Goal: Task Accomplishment & Management: Use online tool/utility

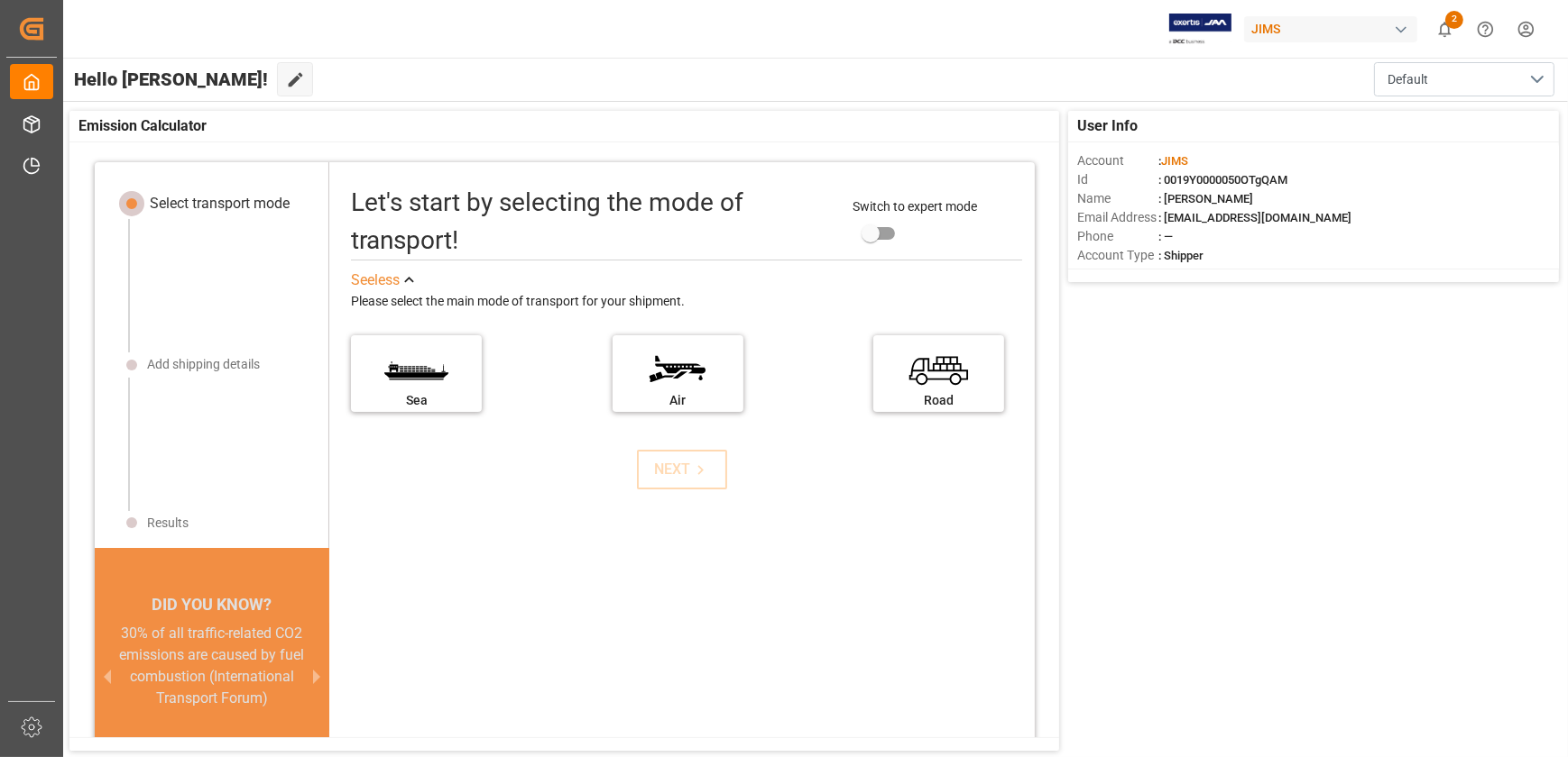
click at [1321, 551] on div "User Info Account : [PERSON_NAME] Id : 0019Y0000050OTgQAM Name : [PERSON_NAME] …" at bounding box center [814, 430] width 1507 height 658
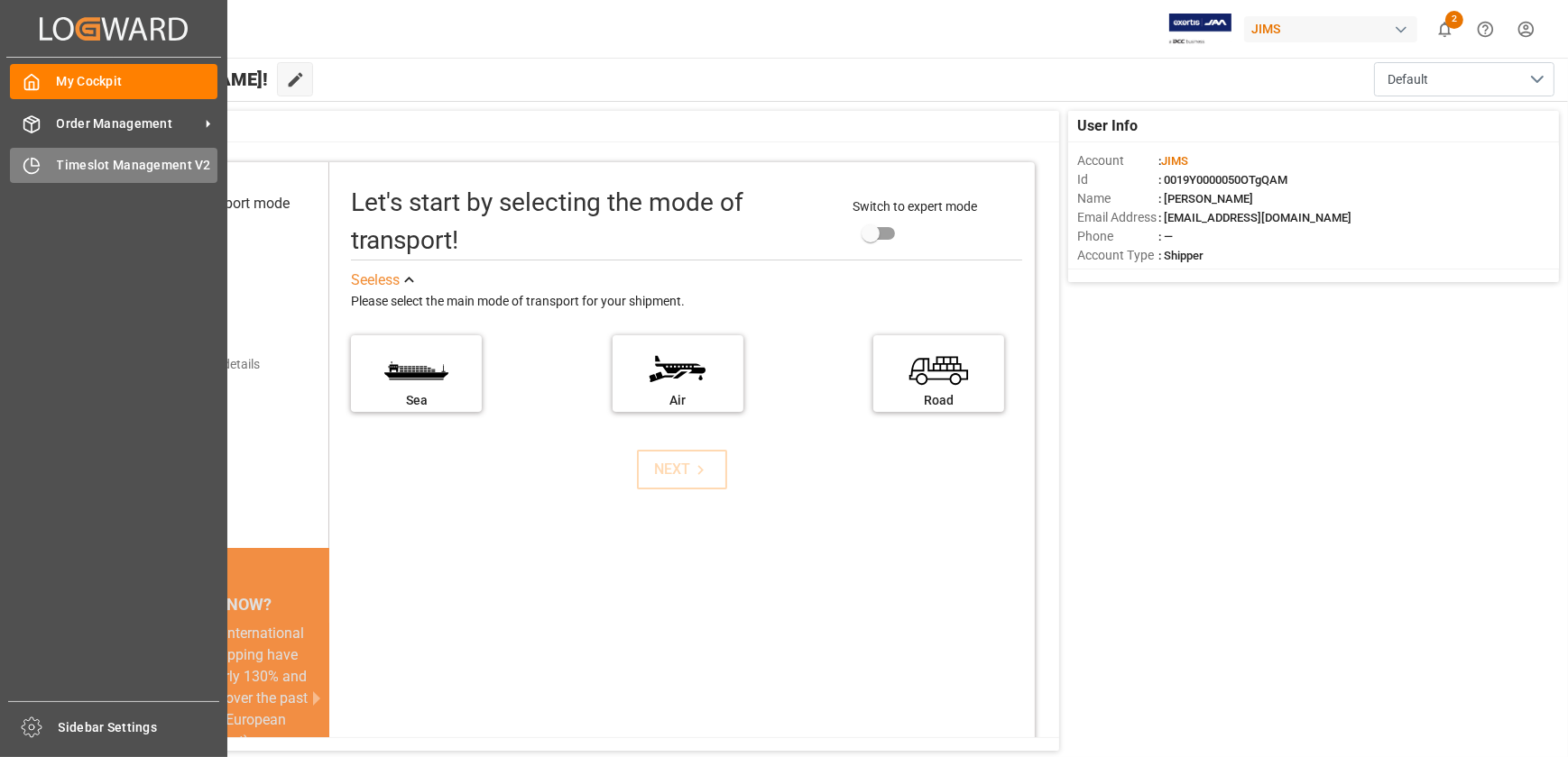
click at [21, 153] on div "Timeslot Management V2 Timeslot Management V2" at bounding box center [113, 165] width 207 height 35
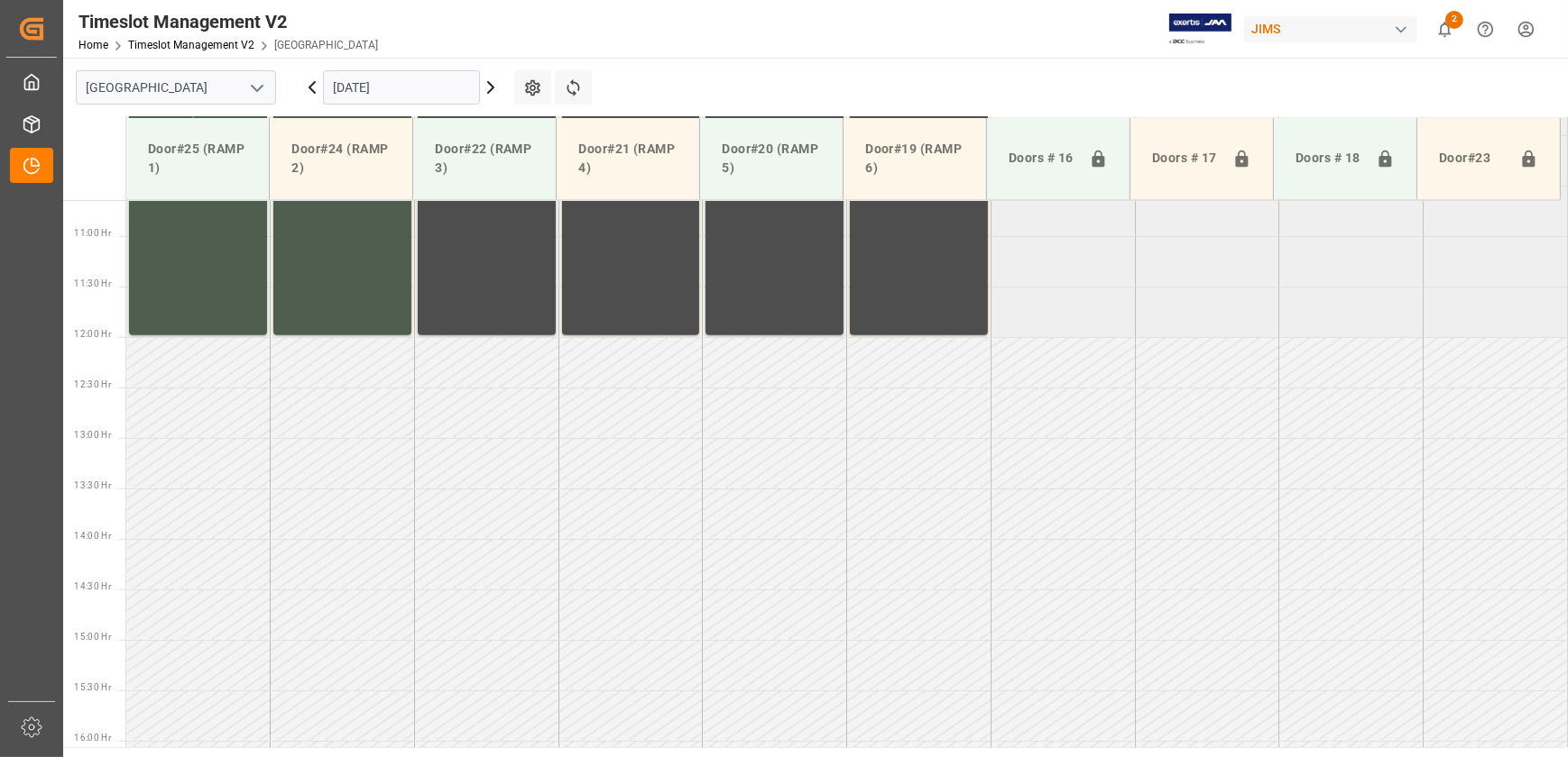
scroll to position [988, 0]
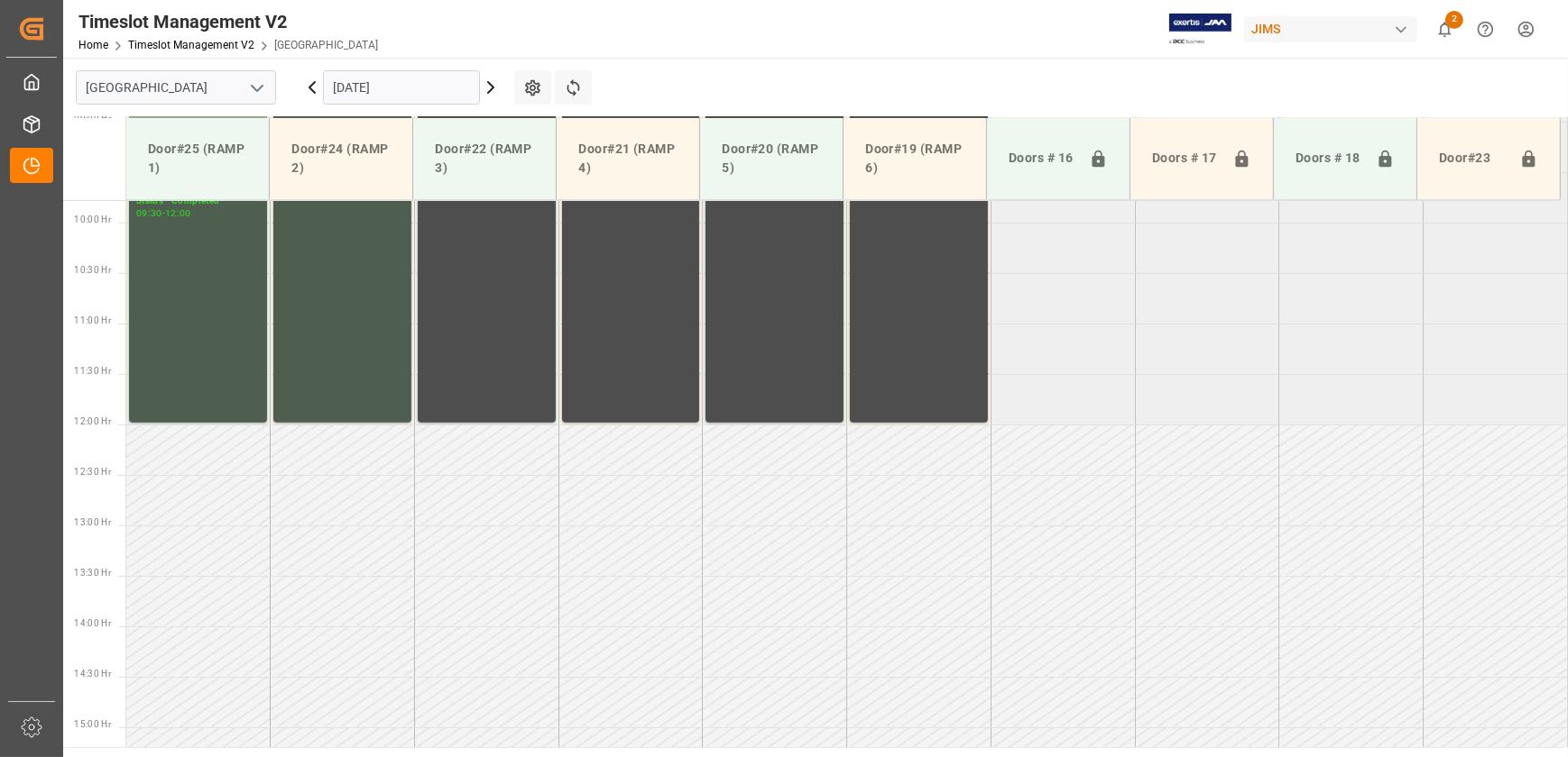
click at [486, 83] on icon at bounding box center [491, 87] width 22 height 22
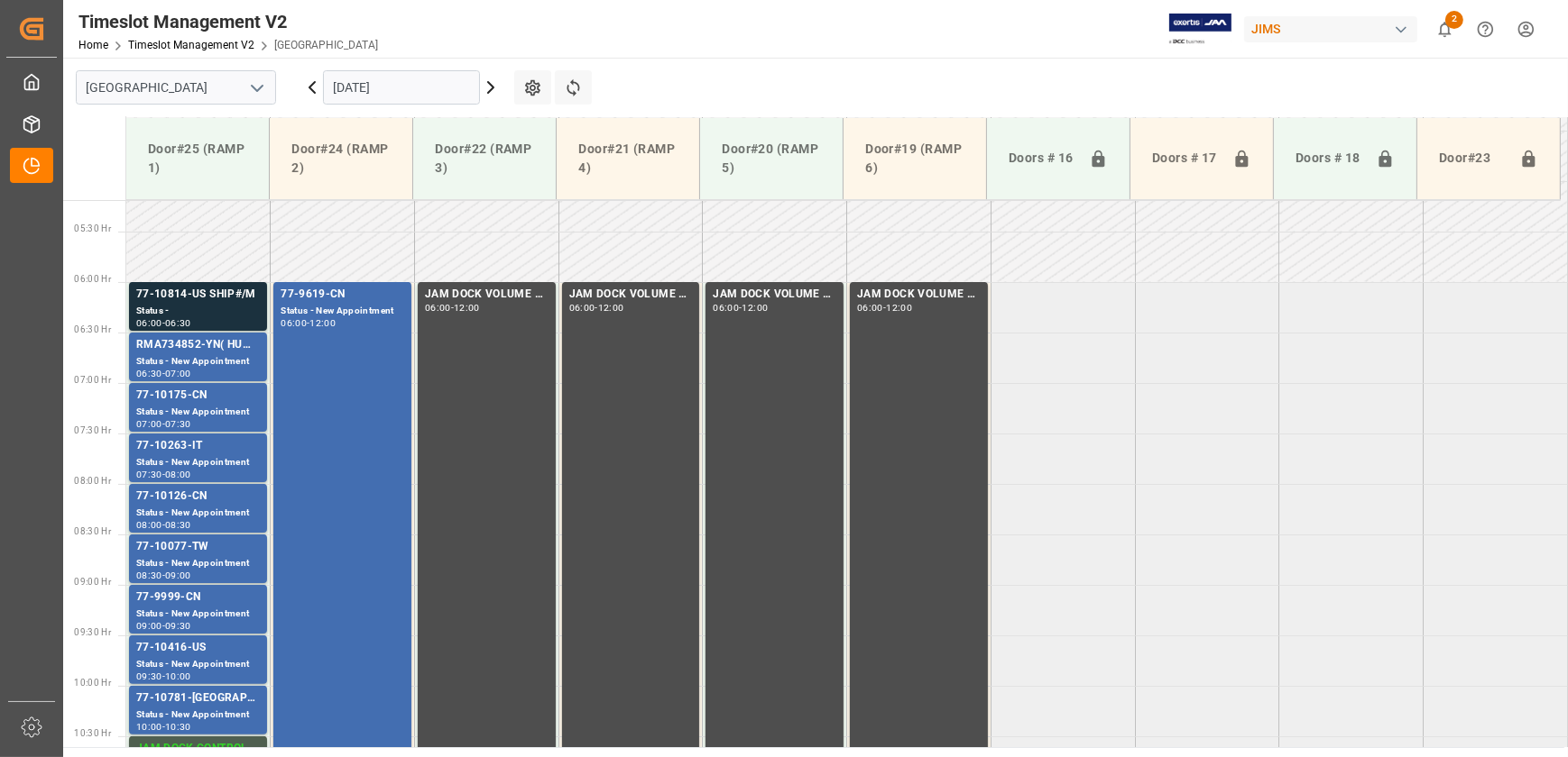
scroll to position [523, 0]
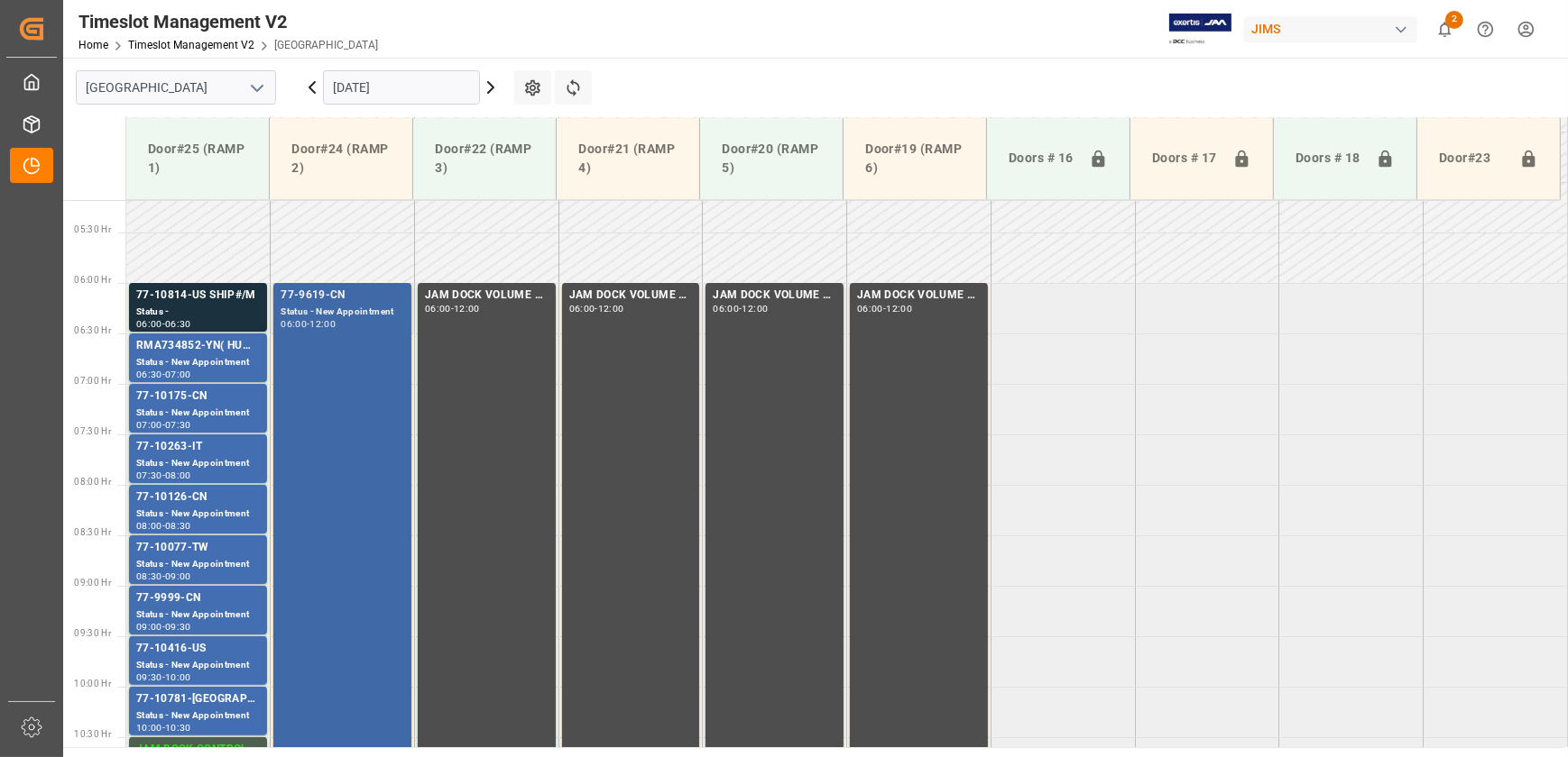
click at [305, 400] on div "77-9619-CN Status - New Appointment 06:00 - 12:00" at bounding box center [342, 585] width 123 height 597
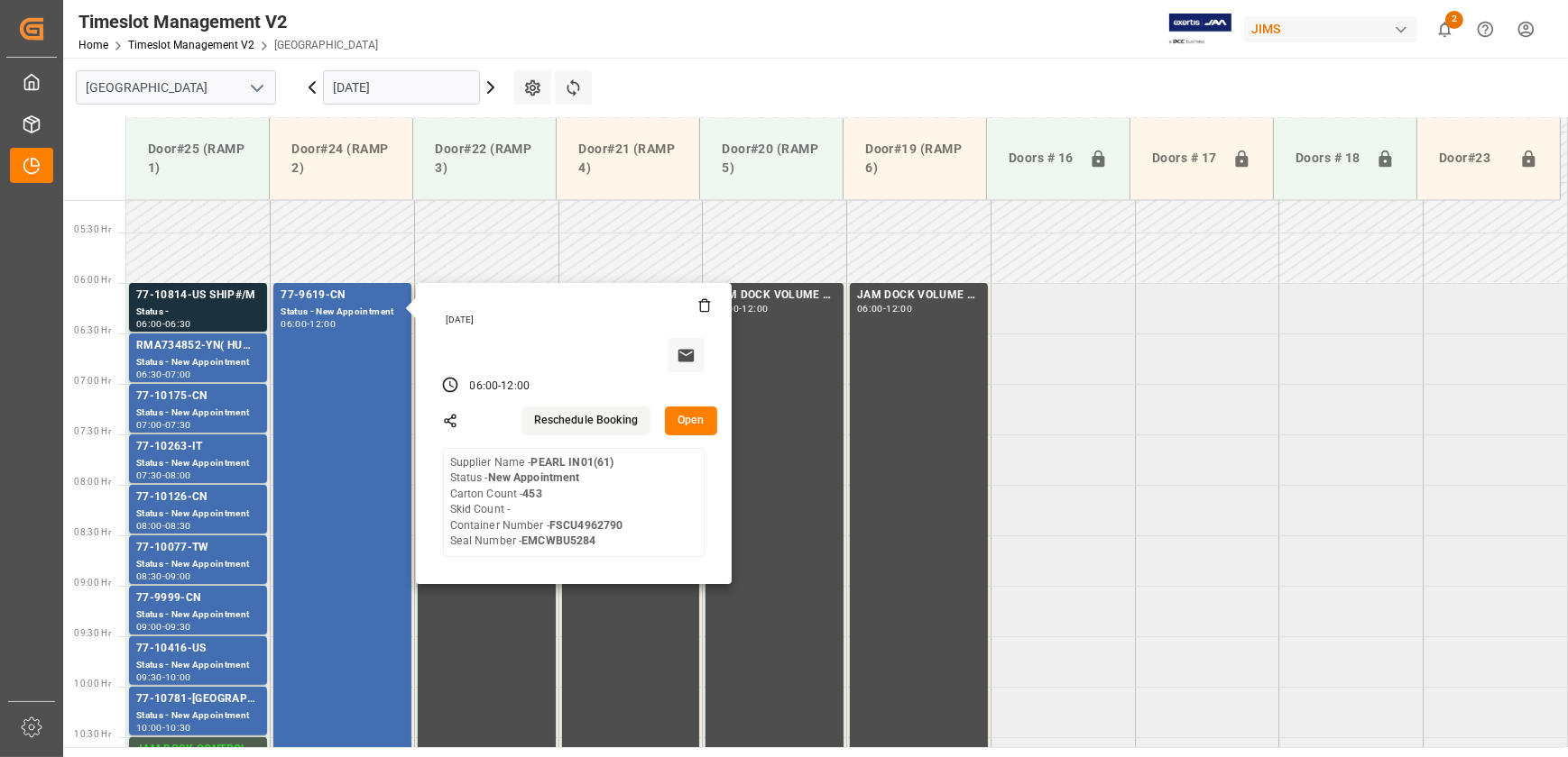
click at [405, 74] on input "[DATE]" at bounding box center [401, 87] width 157 height 34
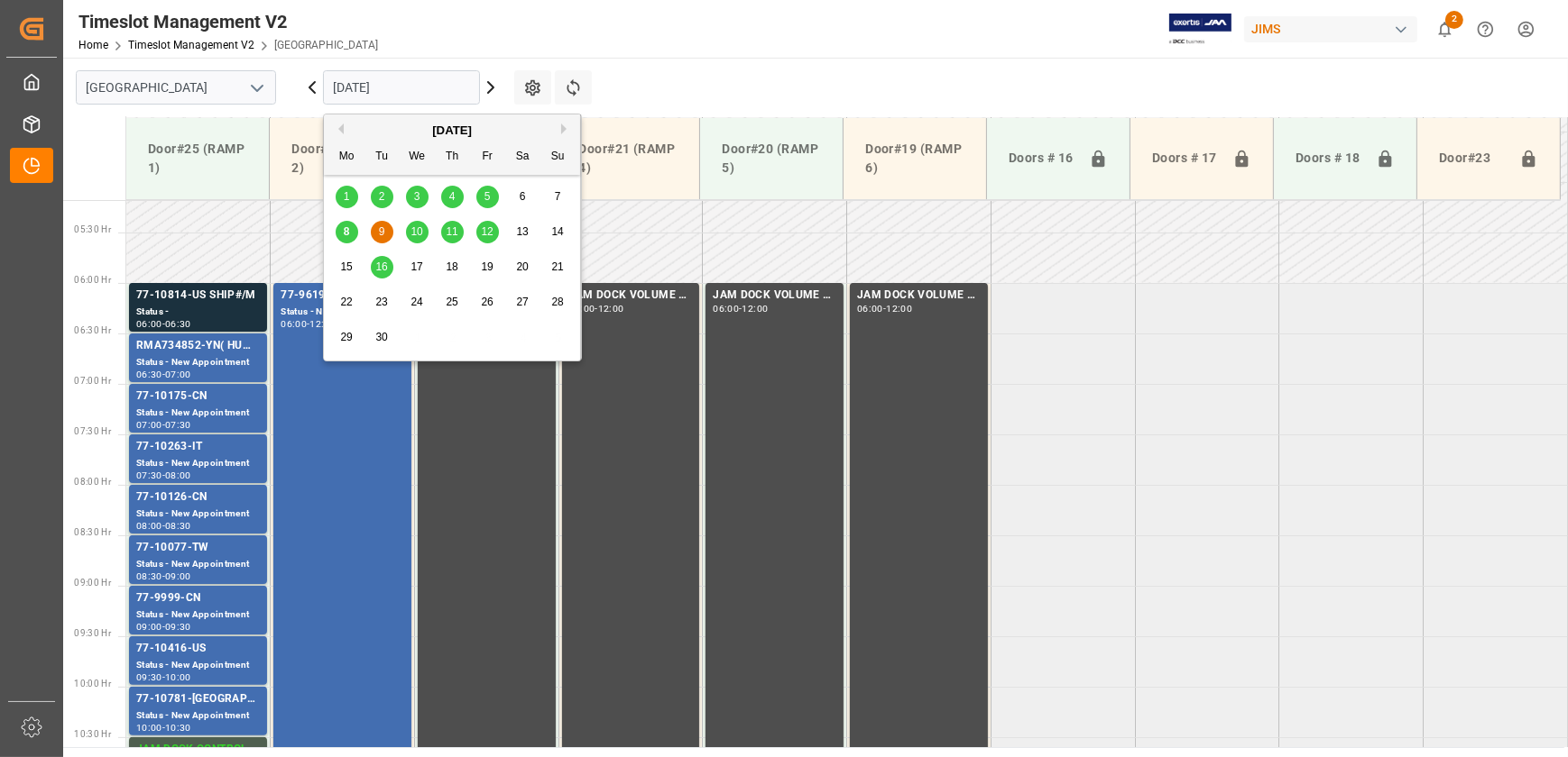
click at [414, 234] on span "10" at bounding box center [416, 231] width 12 height 13
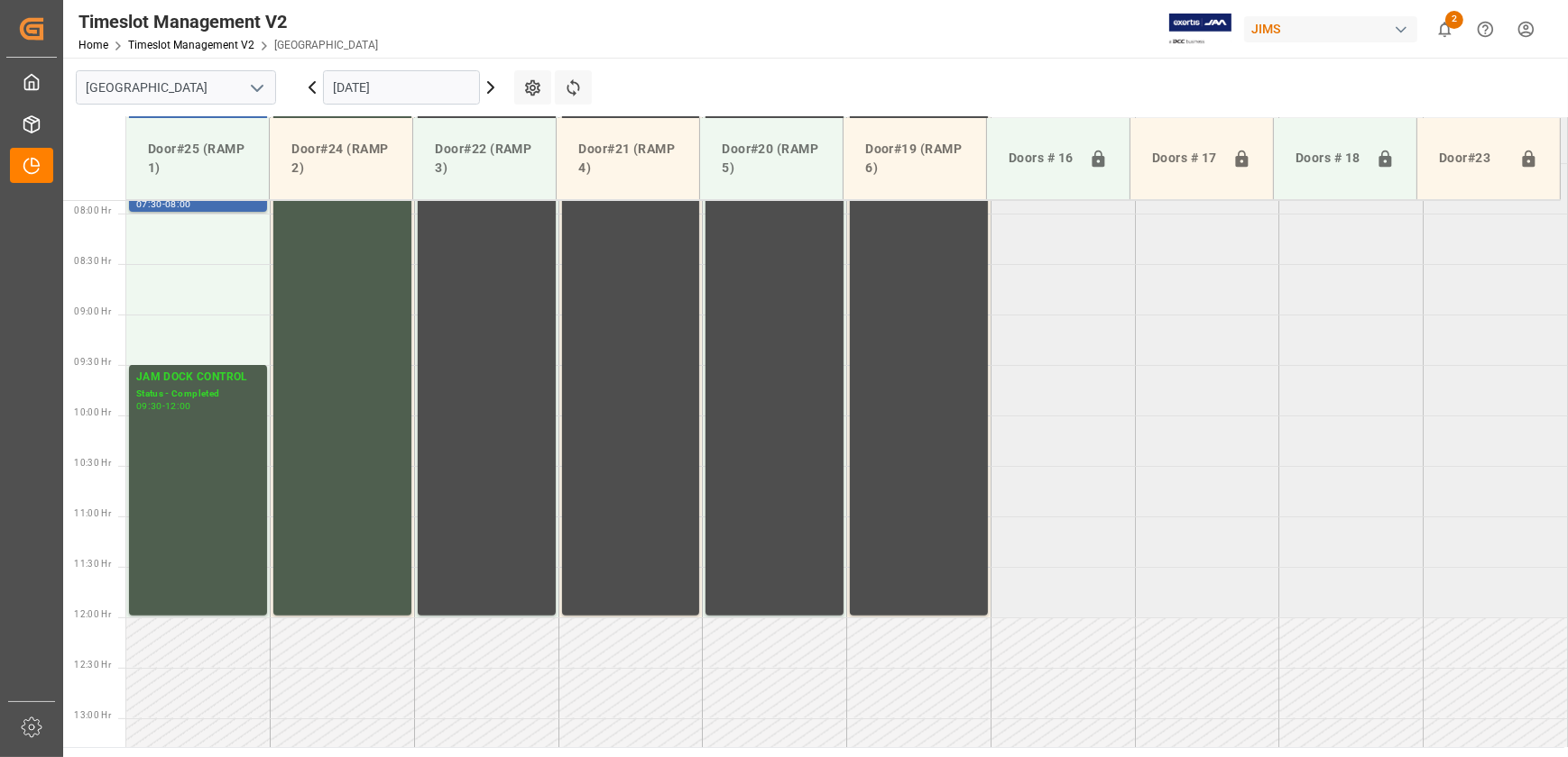
scroll to position [536, 0]
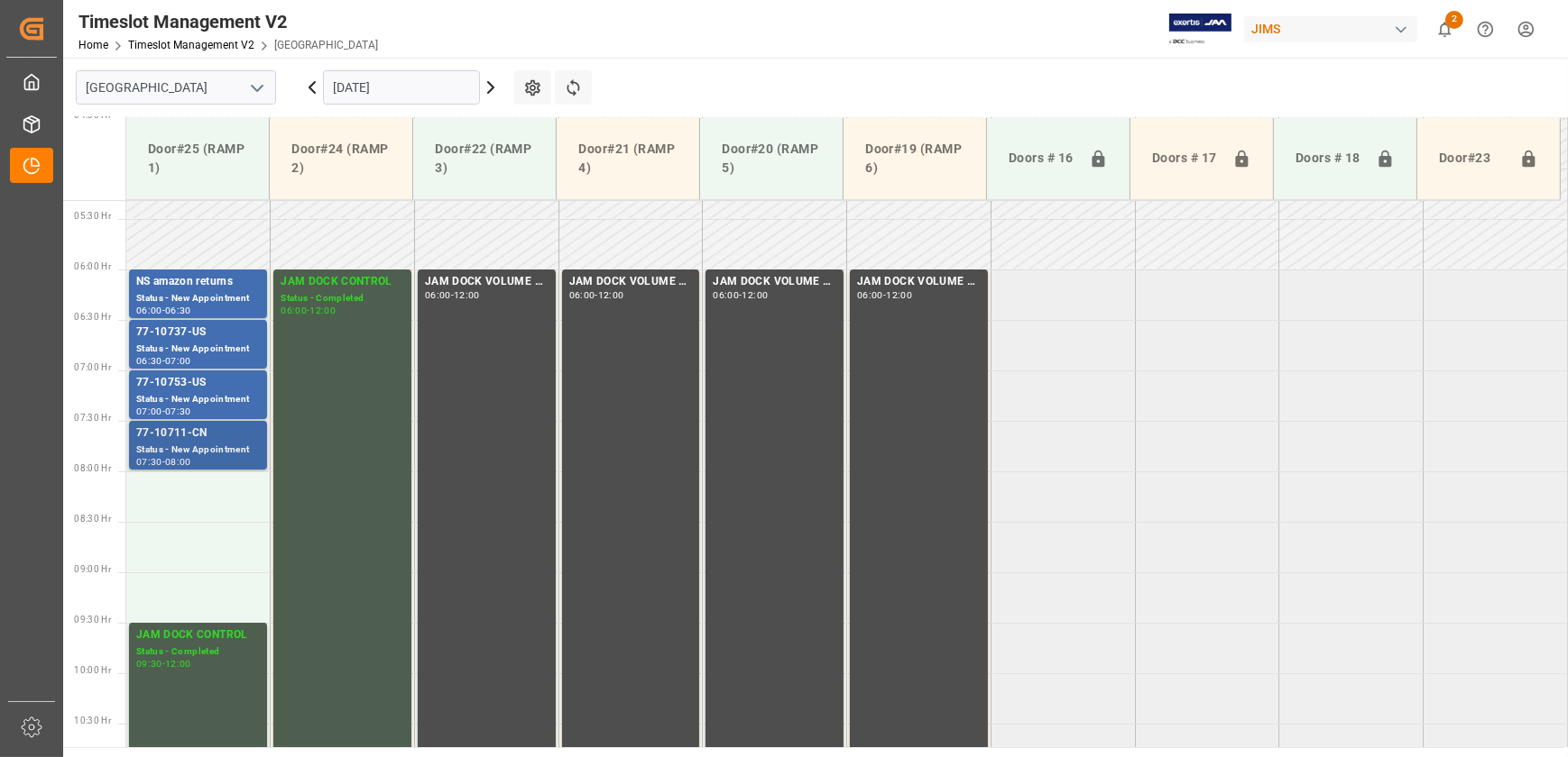
click at [234, 446] on div "Status - New Appointment" at bounding box center [198, 450] width 123 height 15
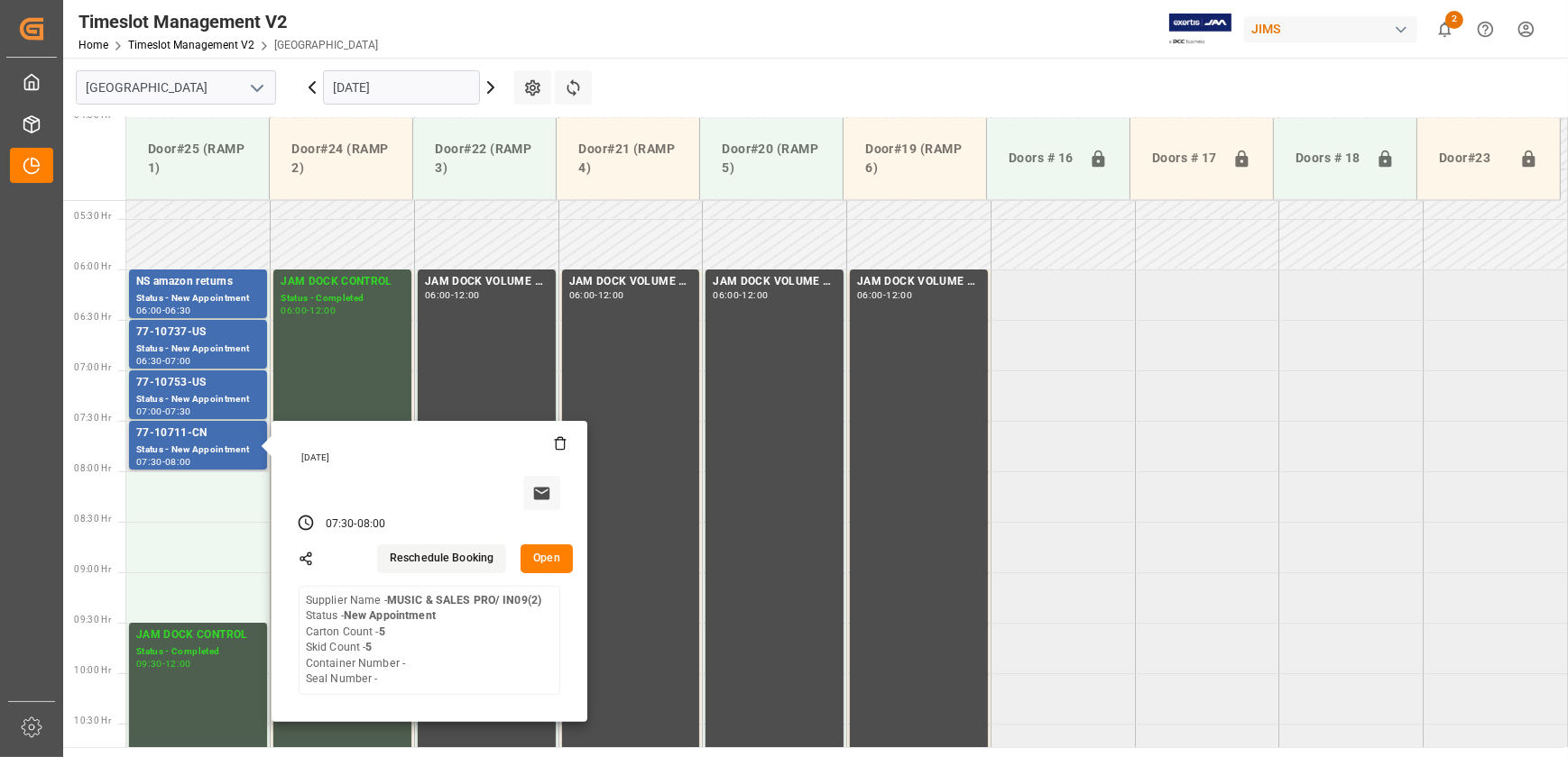
click at [549, 548] on button "Open" at bounding box center [547, 559] width 53 height 29
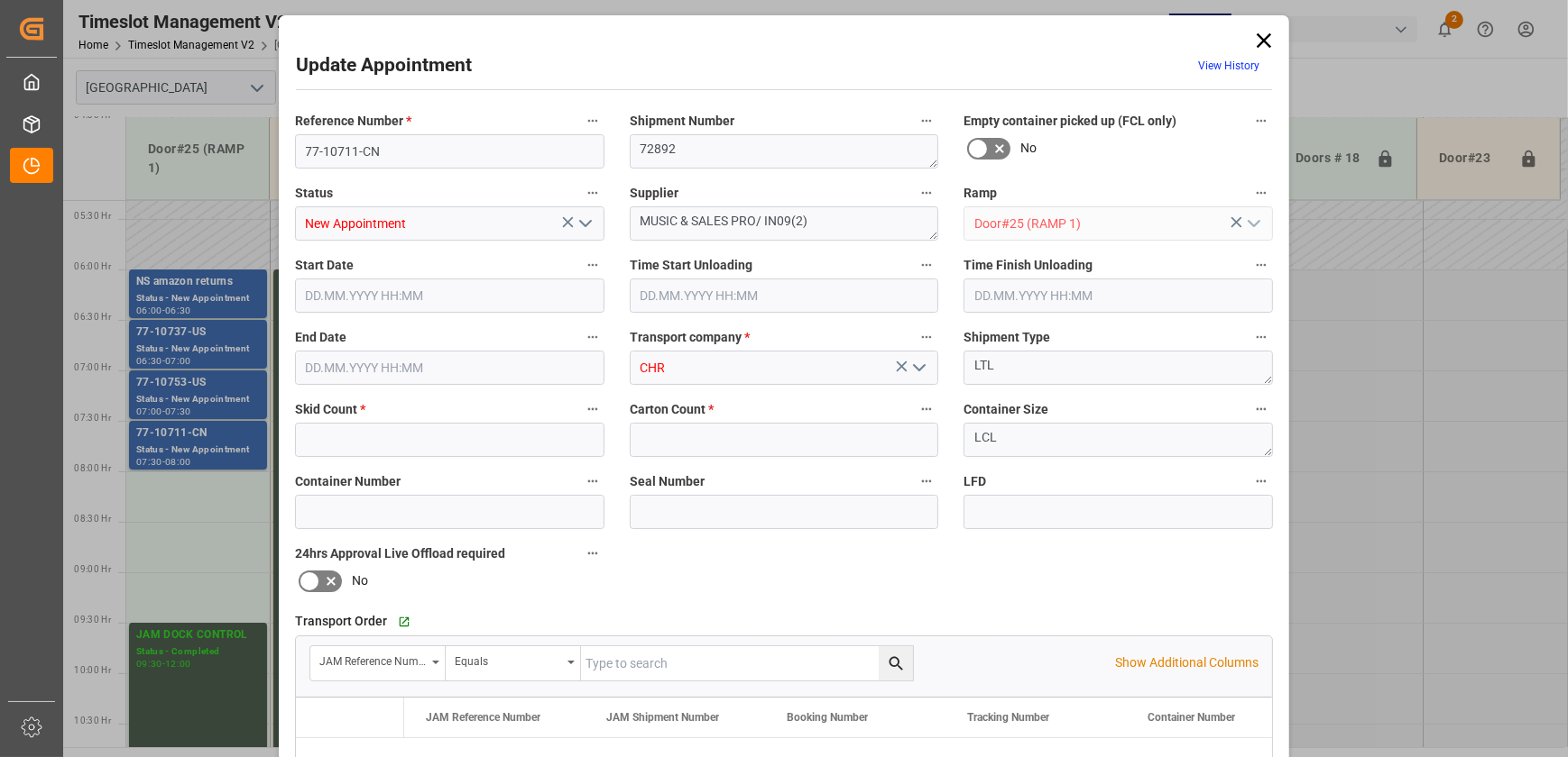
type input "5"
type input "[DATE] 07:30"
type input "[DATE] 08:00"
type input "[DATE] 18:08"
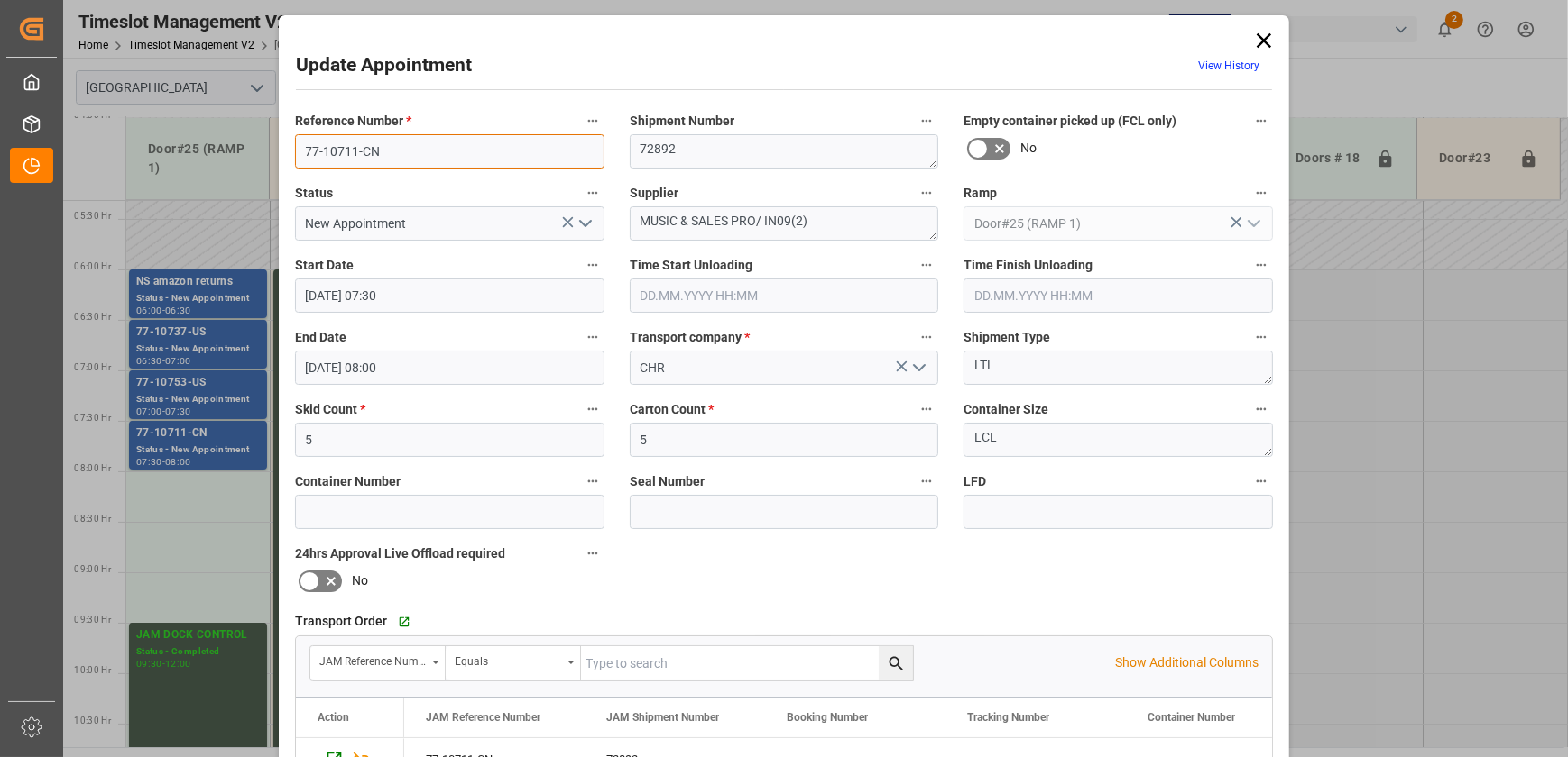
click at [373, 144] on input "77-10711-CN" at bounding box center [449, 152] width 310 height 34
drag, startPoint x: 728, startPoint y: 221, endPoint x: 578, endPoint y: 221, distance: 150.0
click at [578, 221] on div "Reference Number * 77-10711-CN Shipment Number 72892 Empty container picked up …" at bounding box center [784, 556] width 1003 height 908
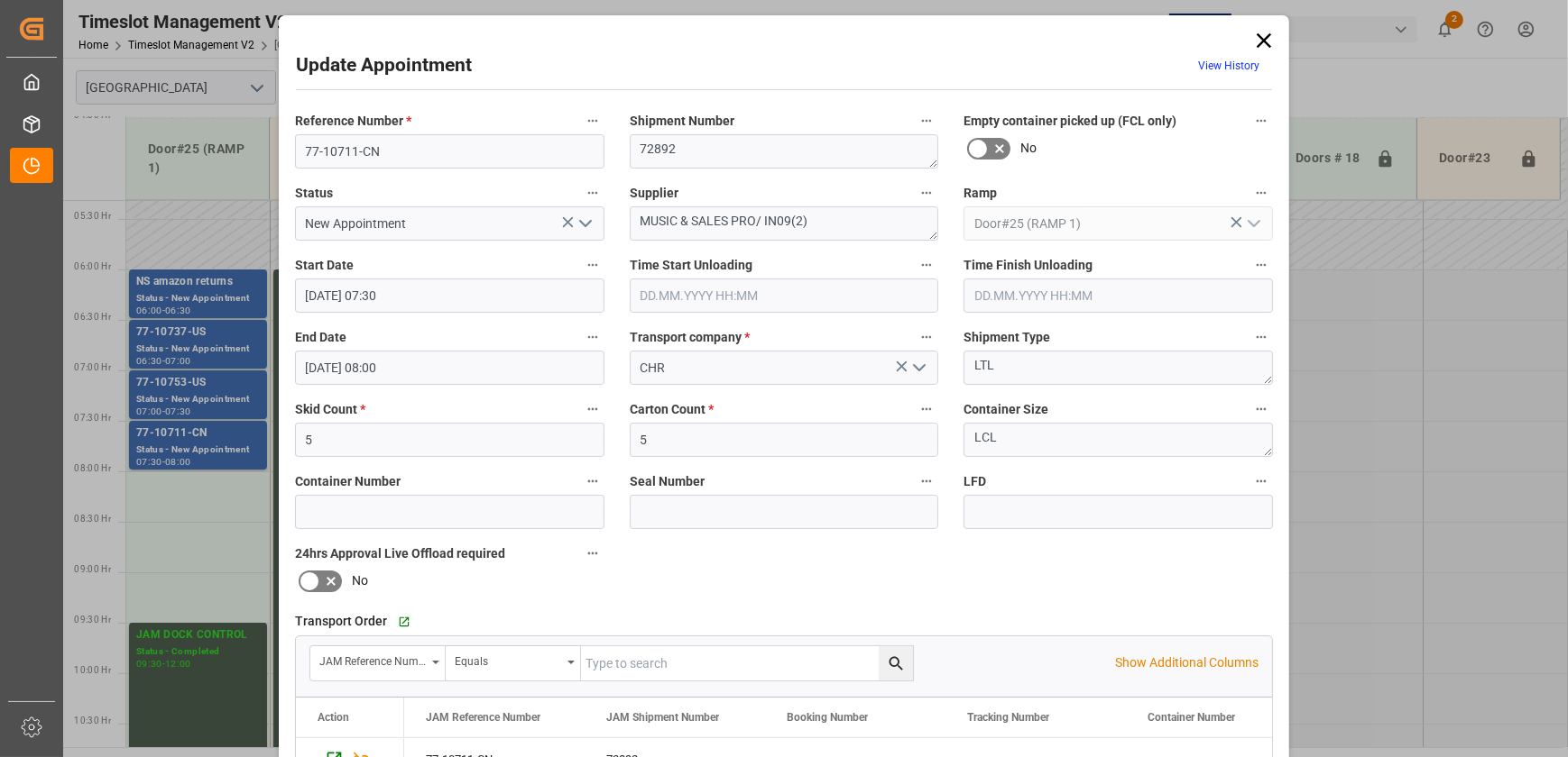
click at [1263, 37] on icon at bounding box center [1264, 41] width 15 height 15
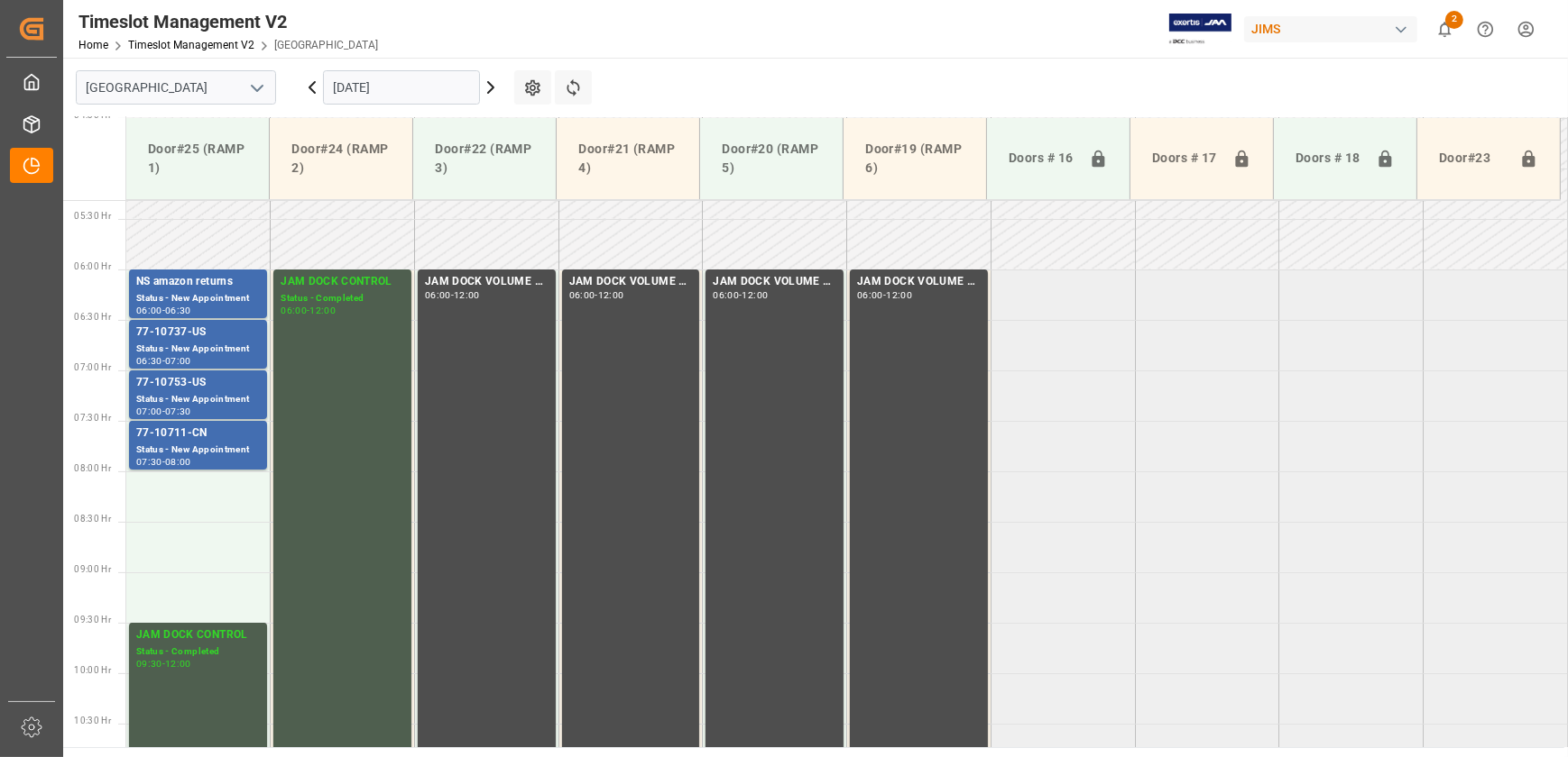
click at [491, 89] on icon at bounding box center [490, 87] width 5 height 11
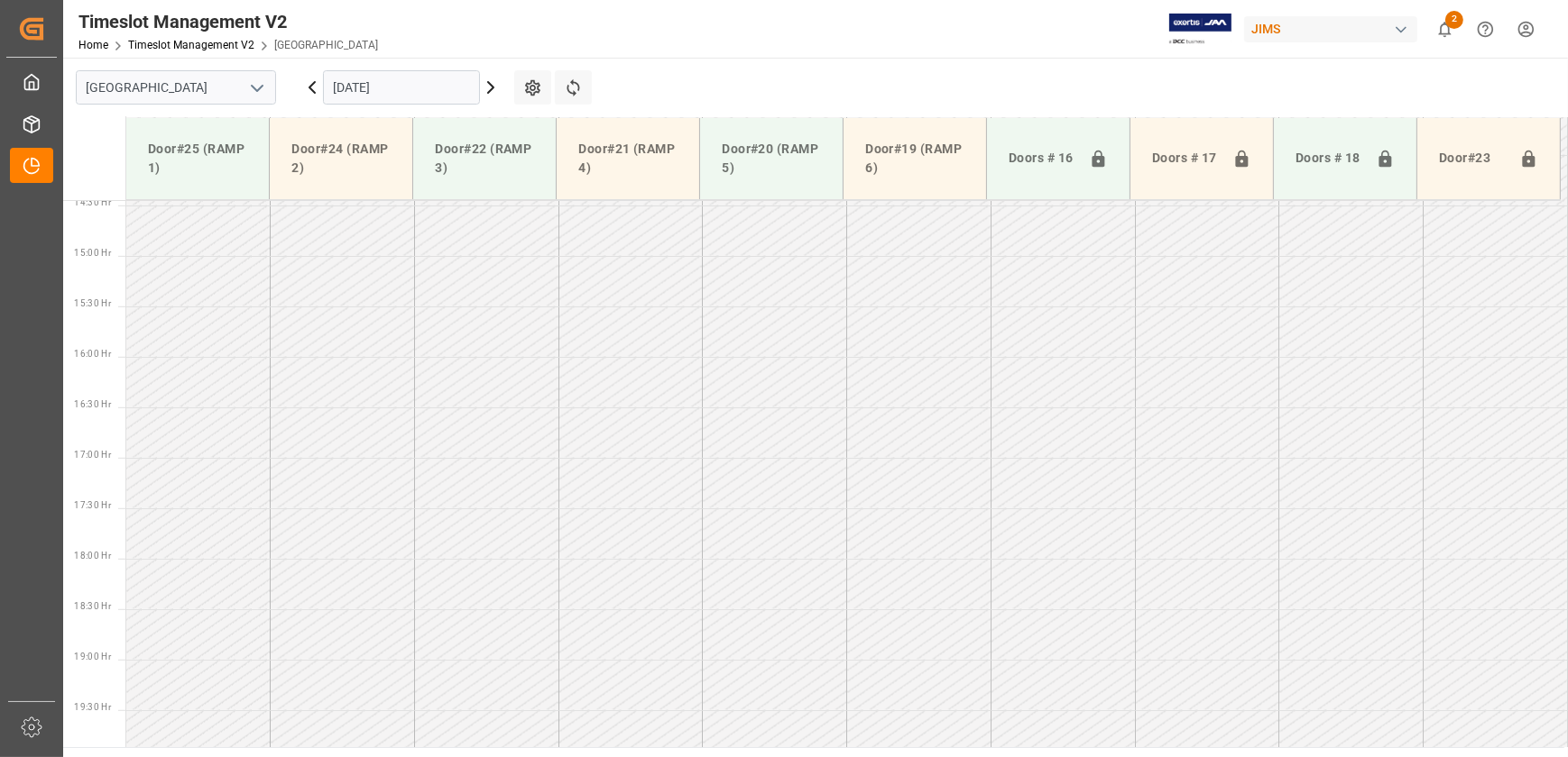
scroll to position [1522, 0]
click at [491, 89] on icon at bounding box center [490, 87] width 5 height 11
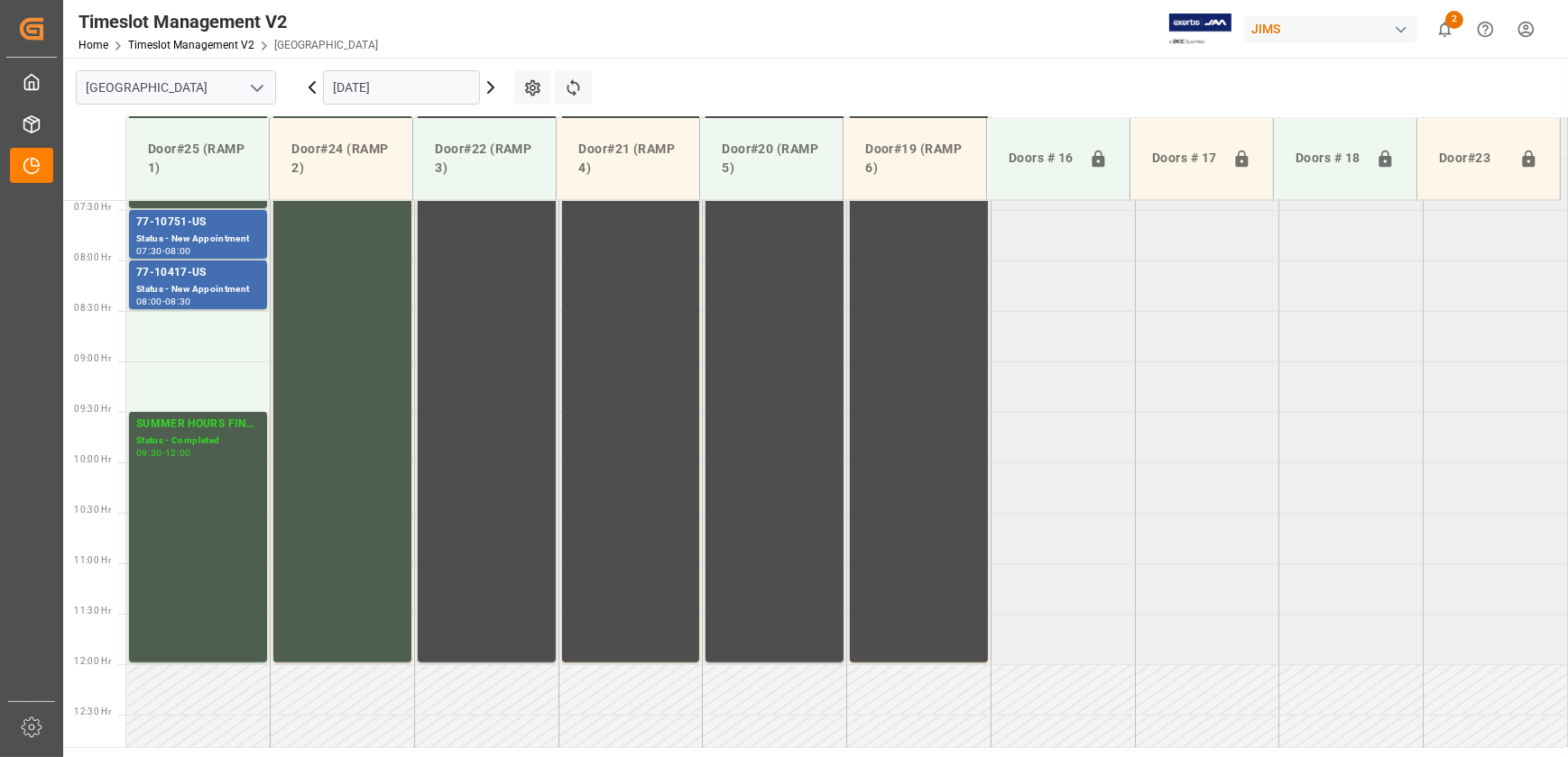
scroll to position [457, 0]
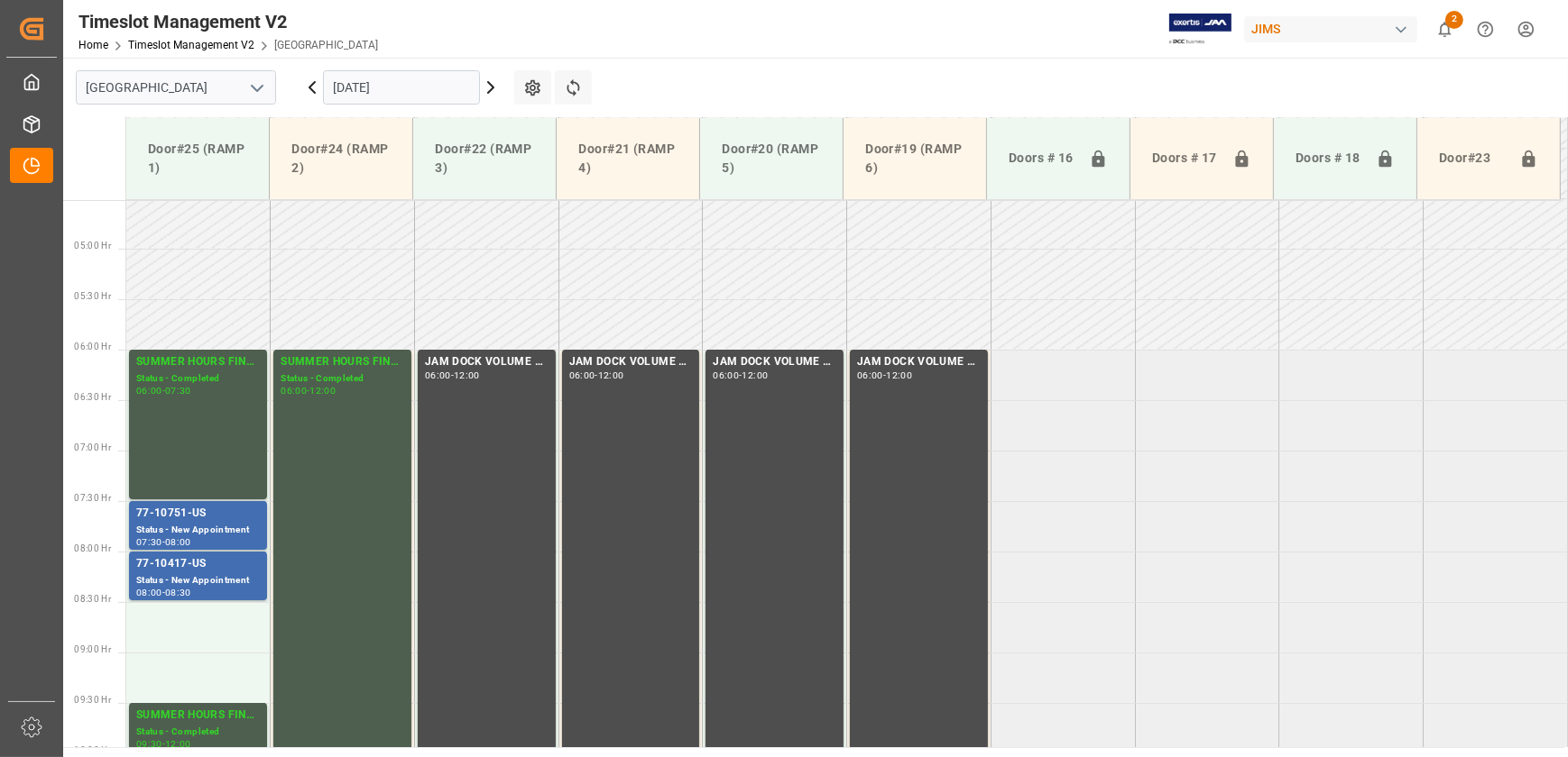
click at [313, 88] on icon at bounding box center [312, 87] width 22 height 22
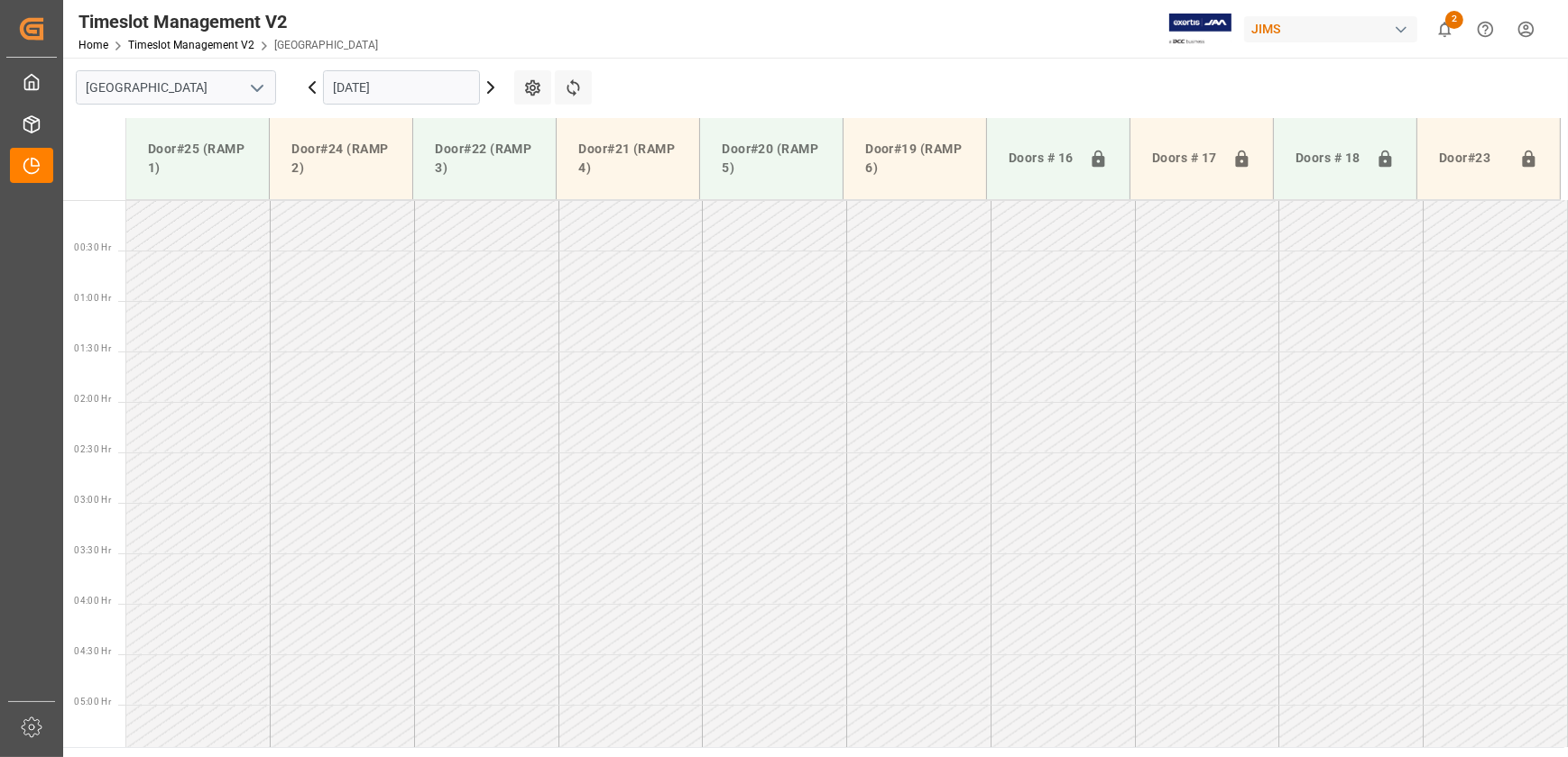
scroll to position [63, 0]
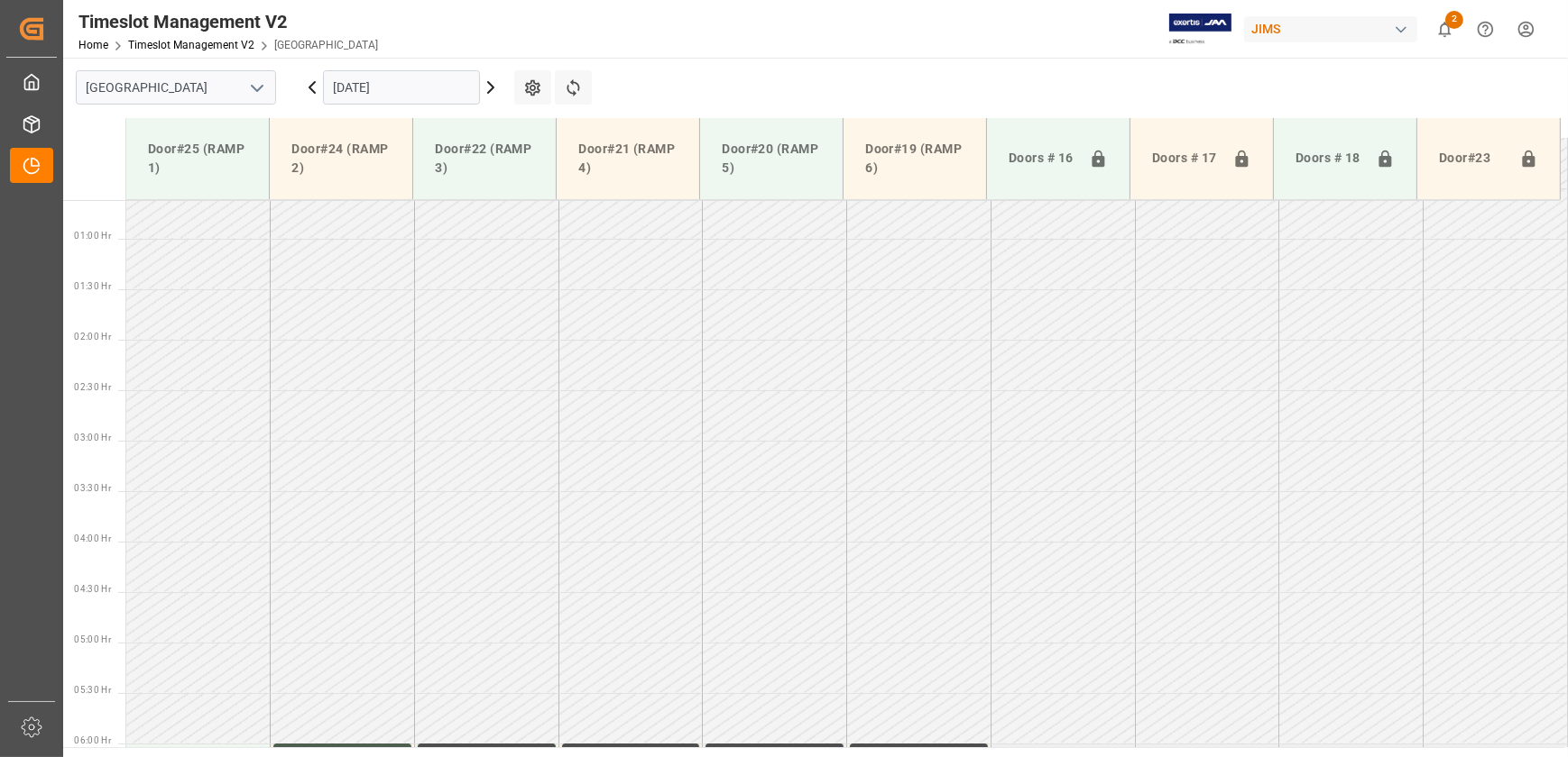
click at [313, 88] on icon at bounding box center [312, 87] width 22 height 22
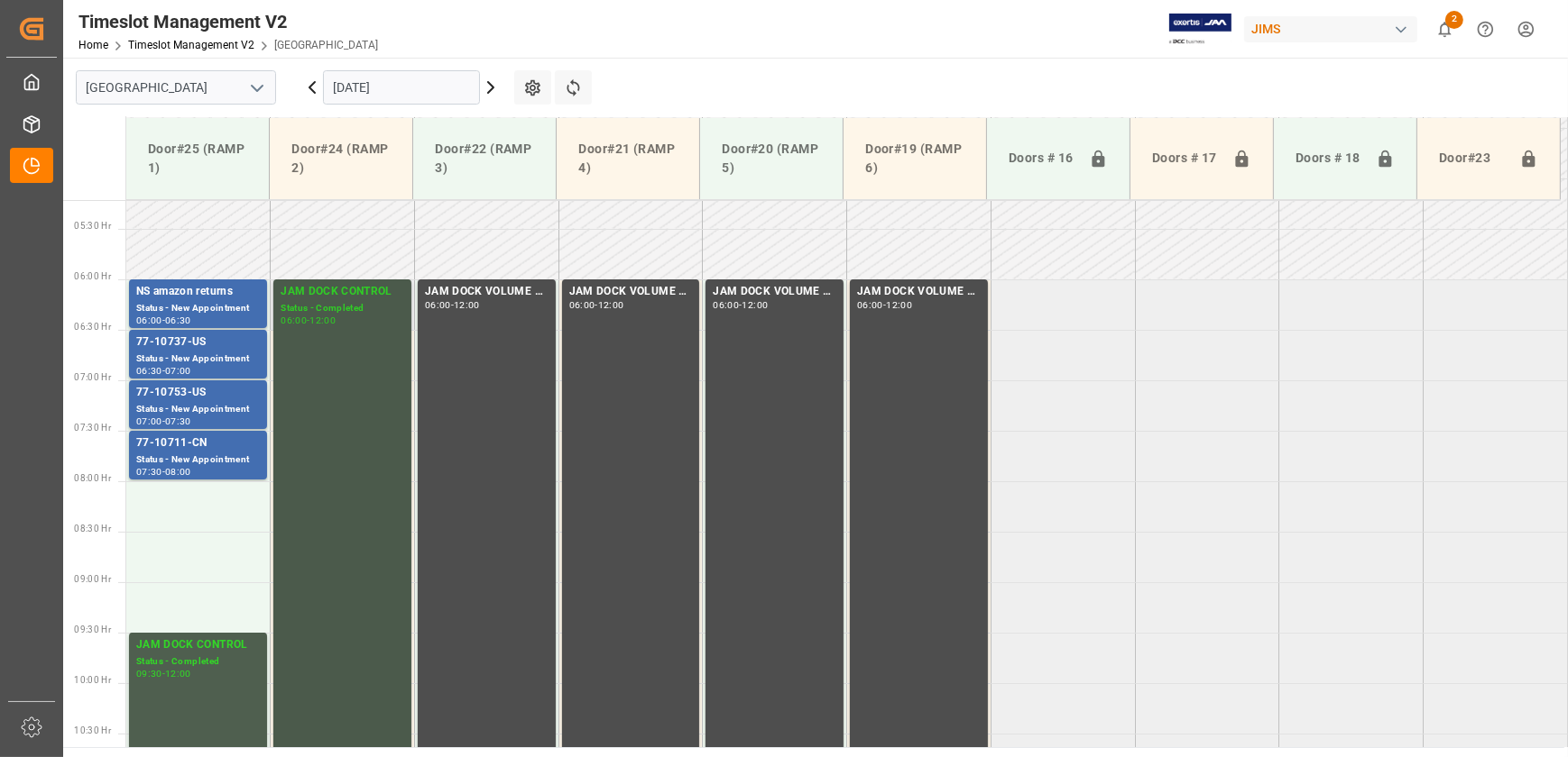
scroll to position [292, 0]
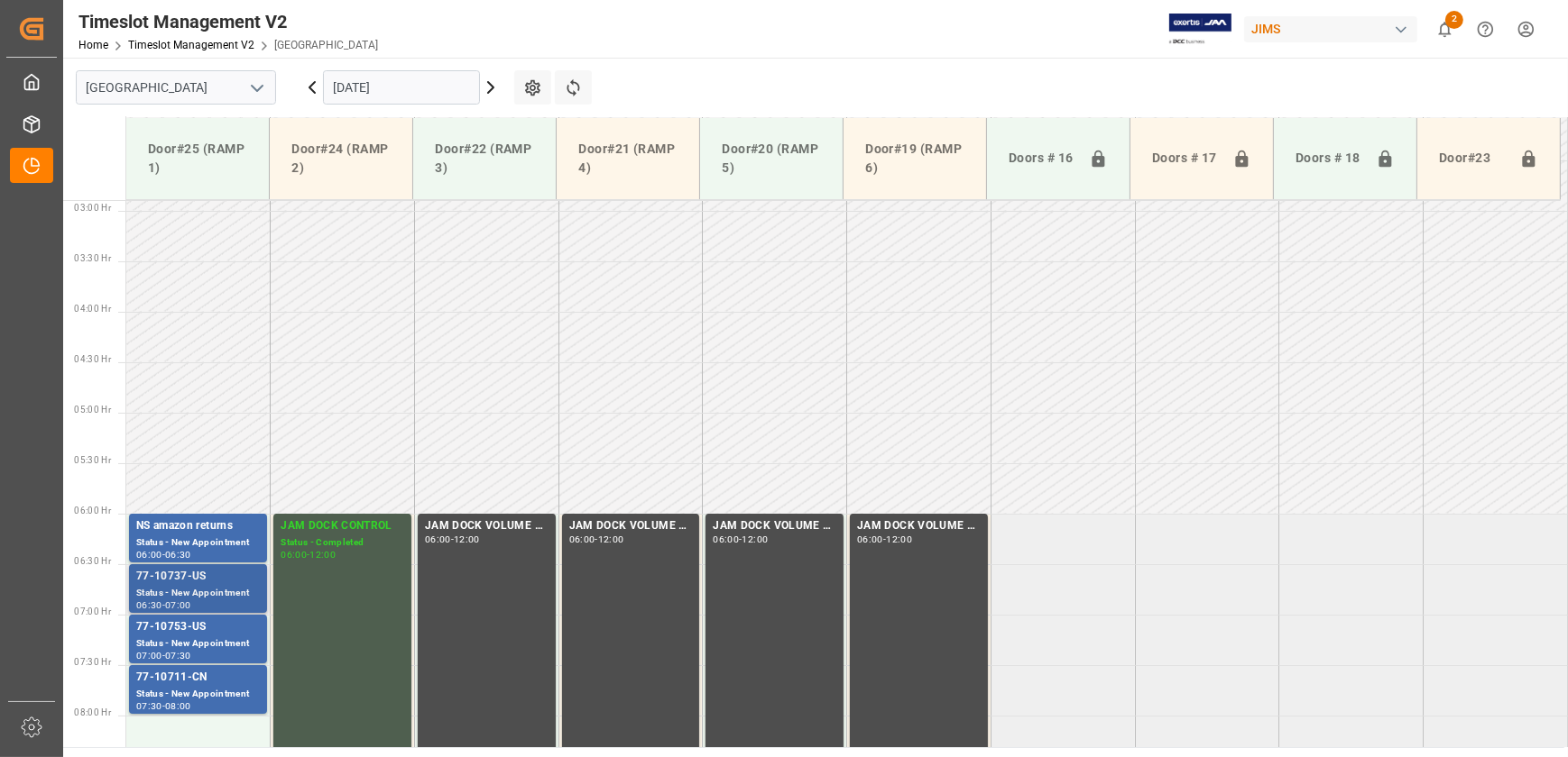
click at [220, 582] on div "77-10737-US" at bounding box center [198, 577] width 123 height 18
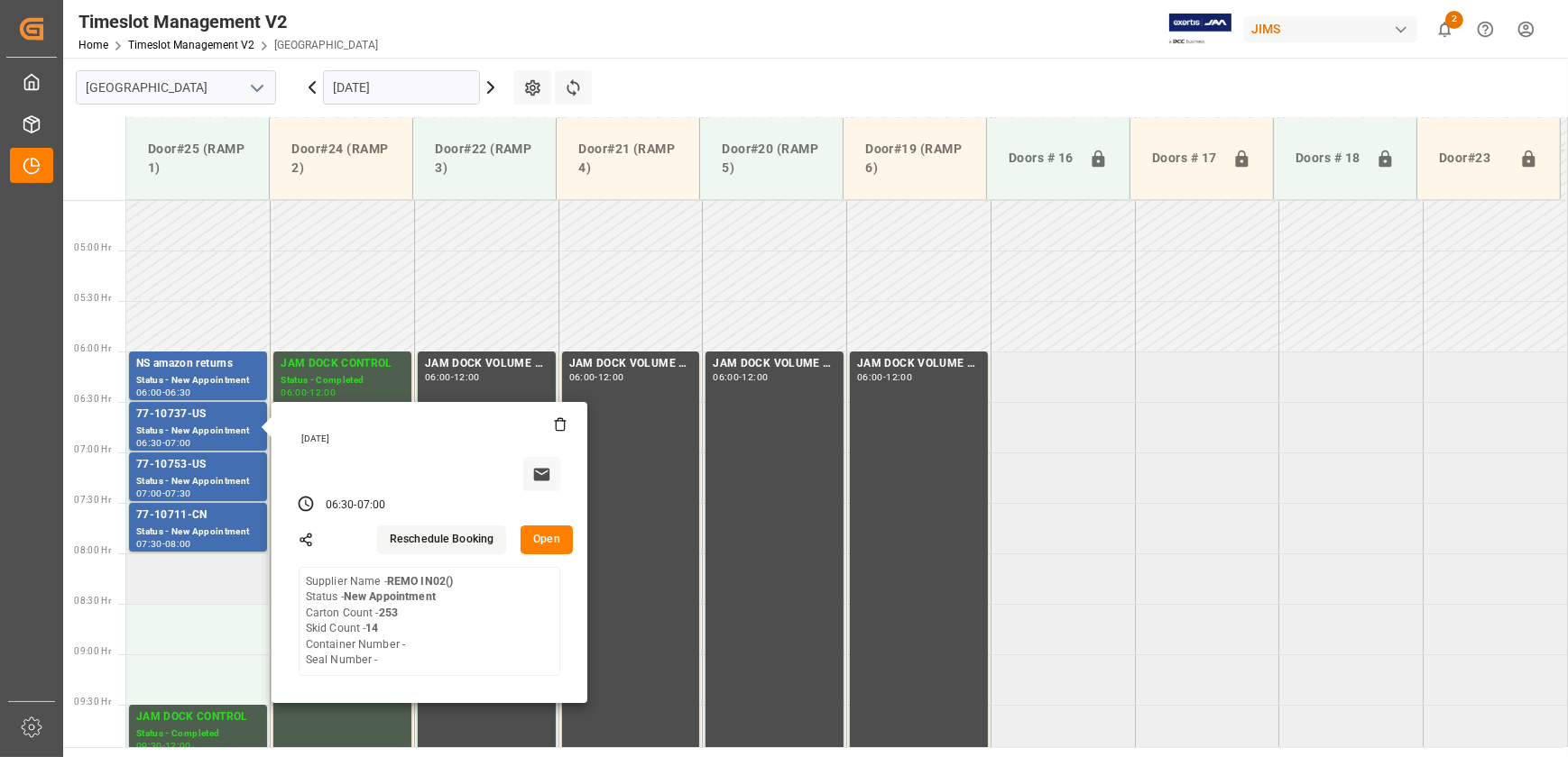
scroll to position [457, 0]
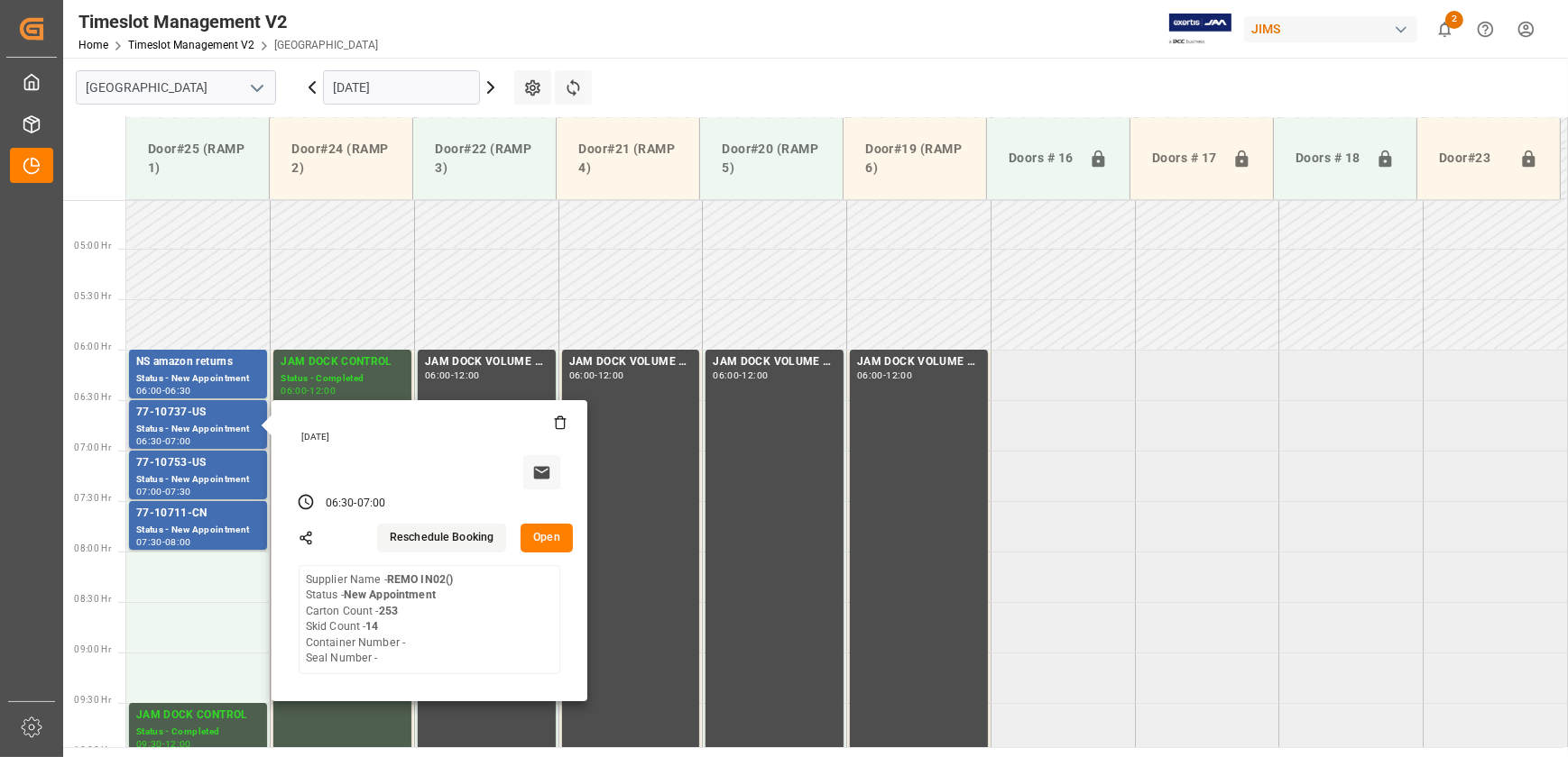
click at [533, 525] on button "Open" at bounding box center [547, 538] width 53 height 29
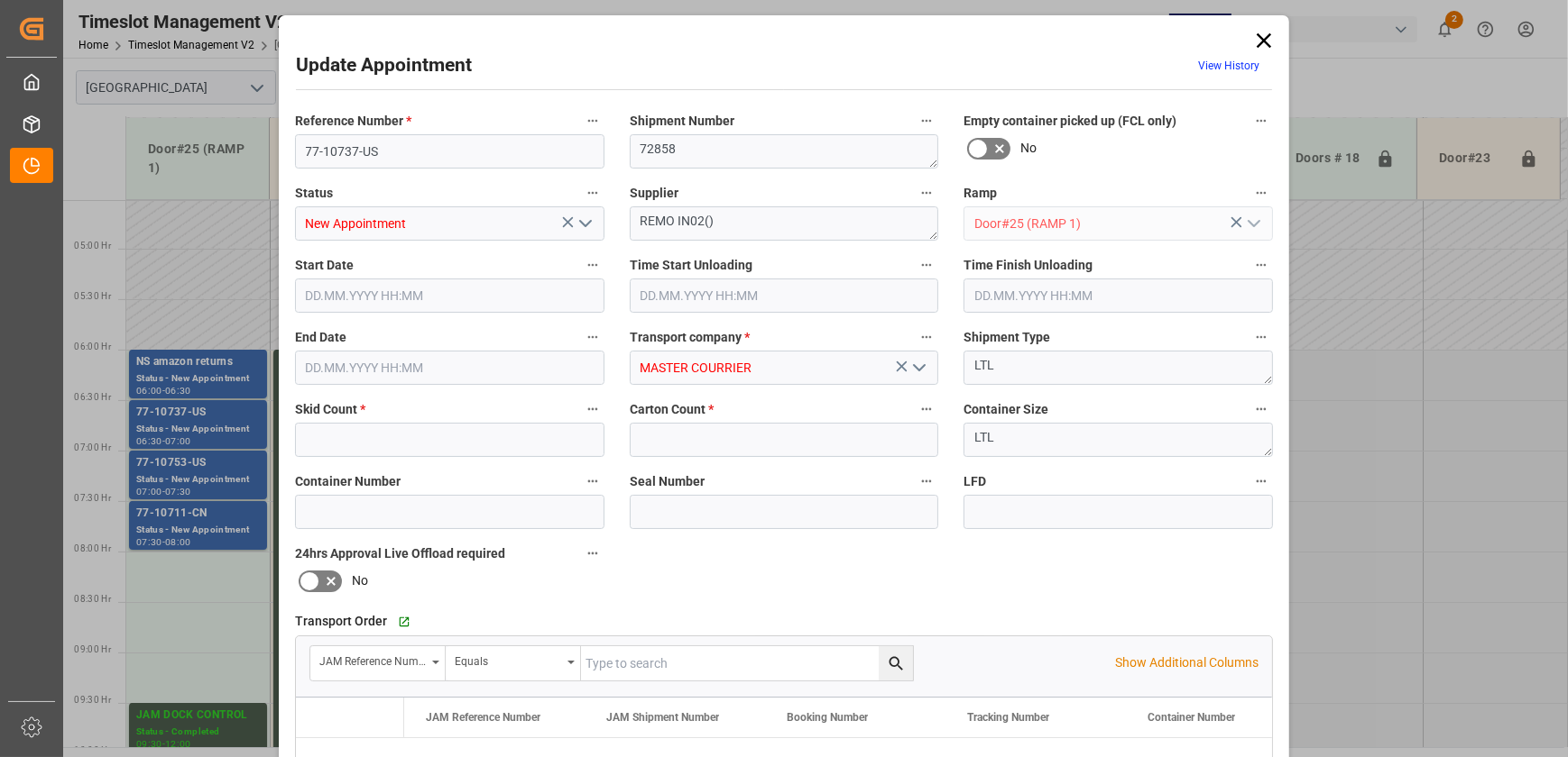
type input "14"
type input "253"
type input "[DATE] 06:30"
type input "[DATE] 07:00"
type input "[DATE] 14:40"
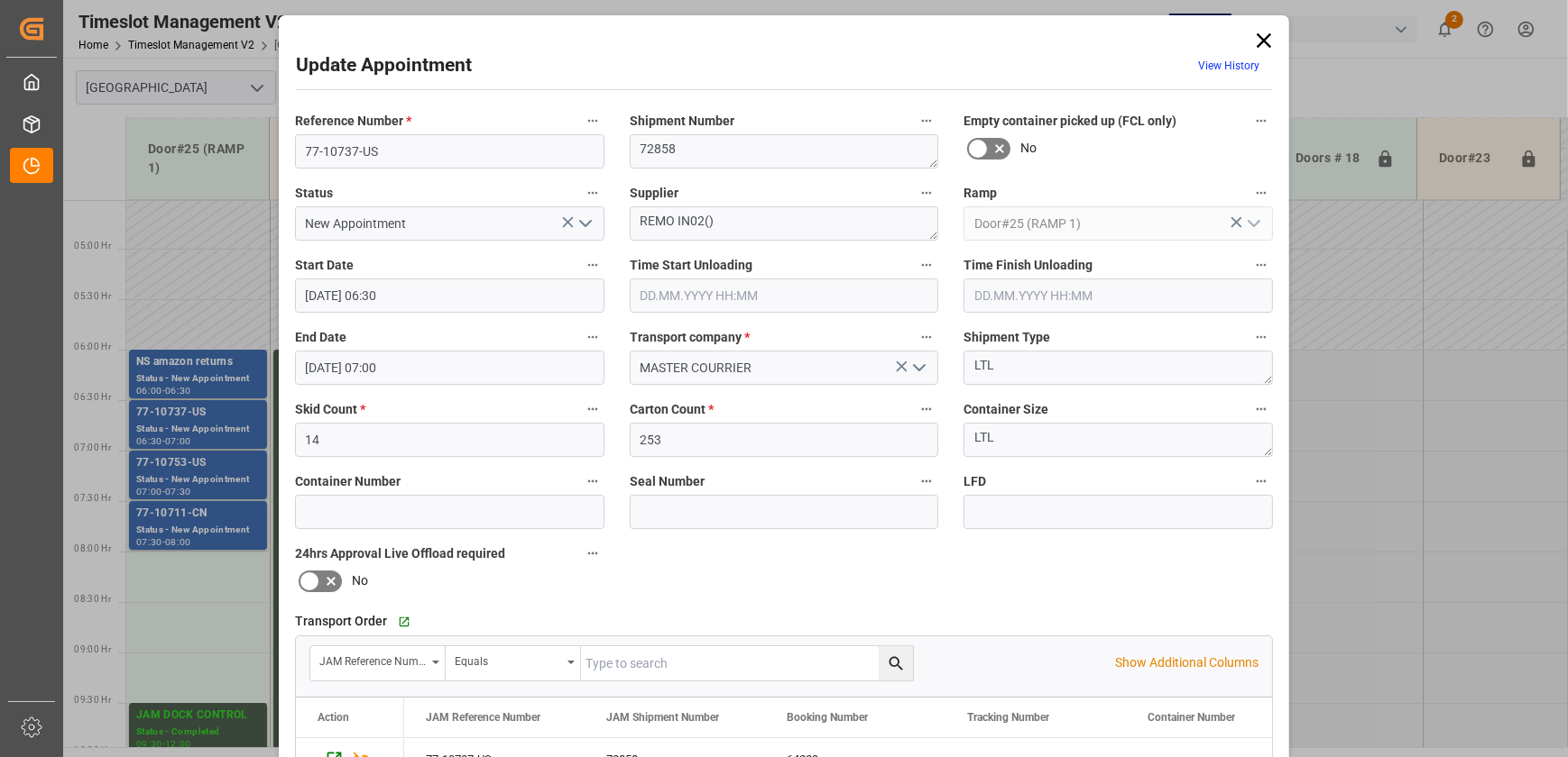
click at [192, 460] on div "Update Appointment View History Reference Number * 77-10737-US Shipment Number …" at bounding box center [784, 378] width 1568 height 757
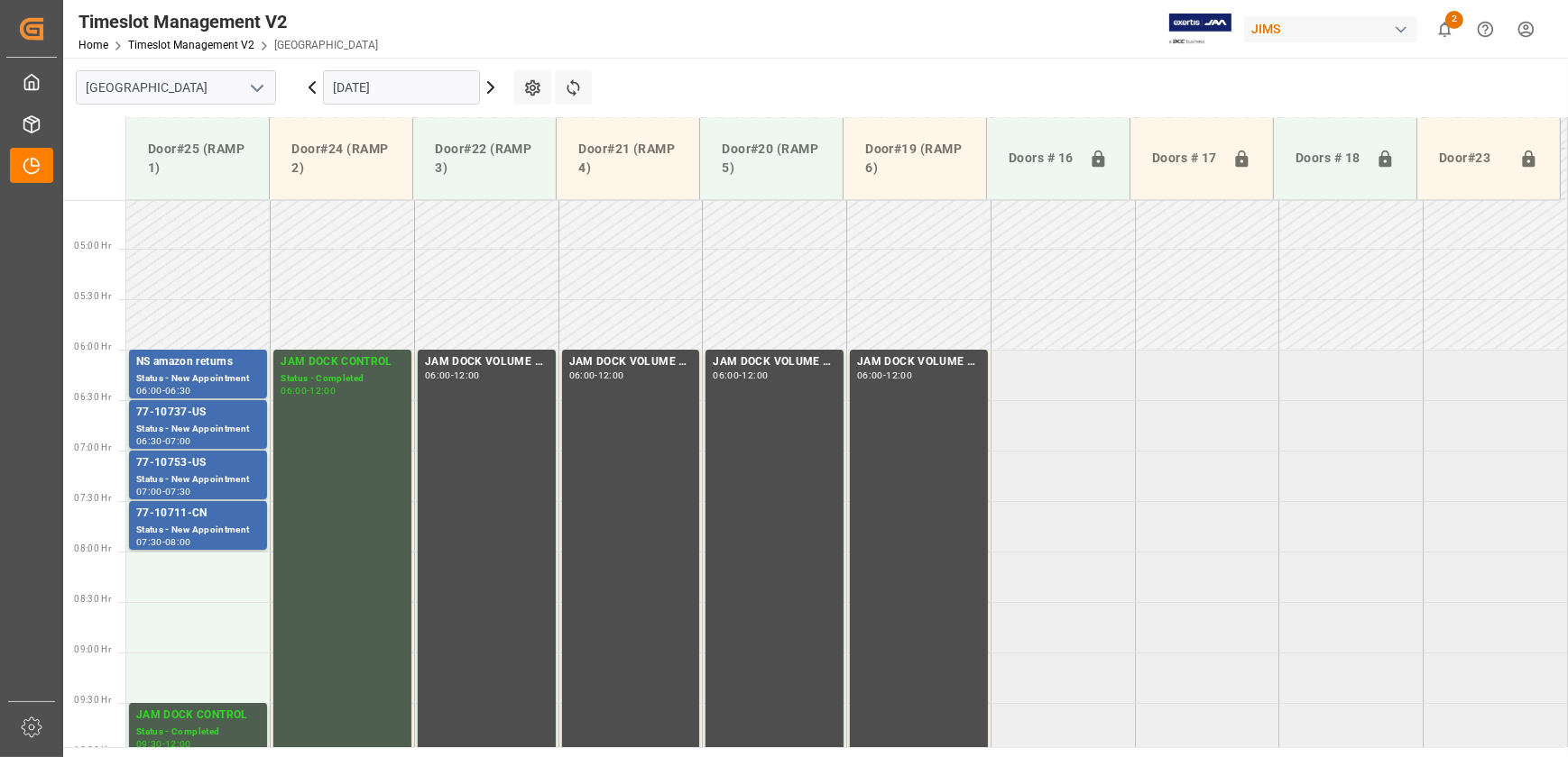
click at [192, 460] on div "77-10753-US" at bounding box center [198, 464] width 123 height 18
click at [195, 513] on div "77-10711-CN" at bounding box center [198, 514] width 123 height 18
click at [198, 485] on div "Status - New Appointment" at bounding box center [198, 480] width 123 height 15
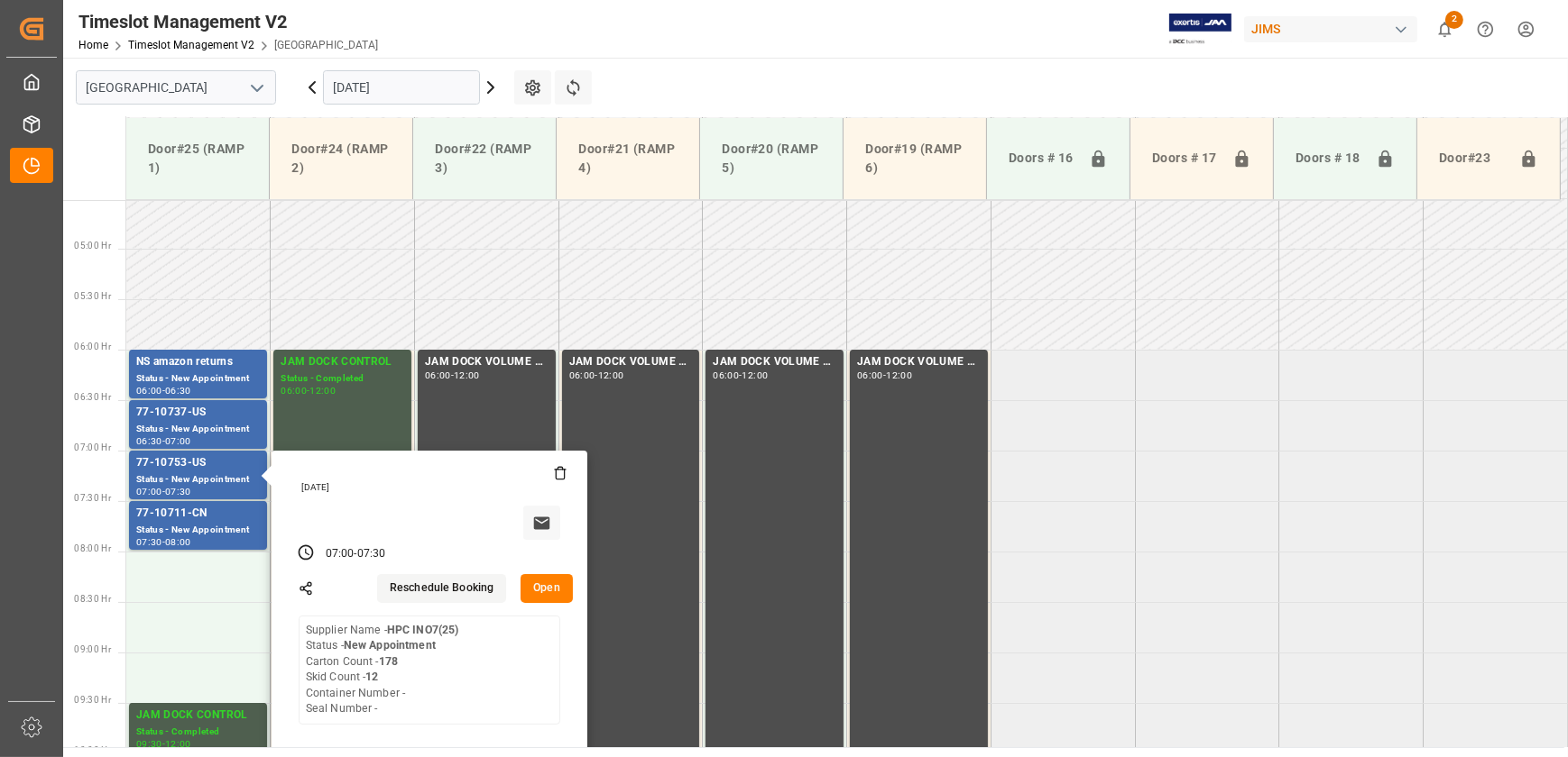
click at [381, 84] on input "[DATE]" at bounding box center [401, 87] width 157 height 34
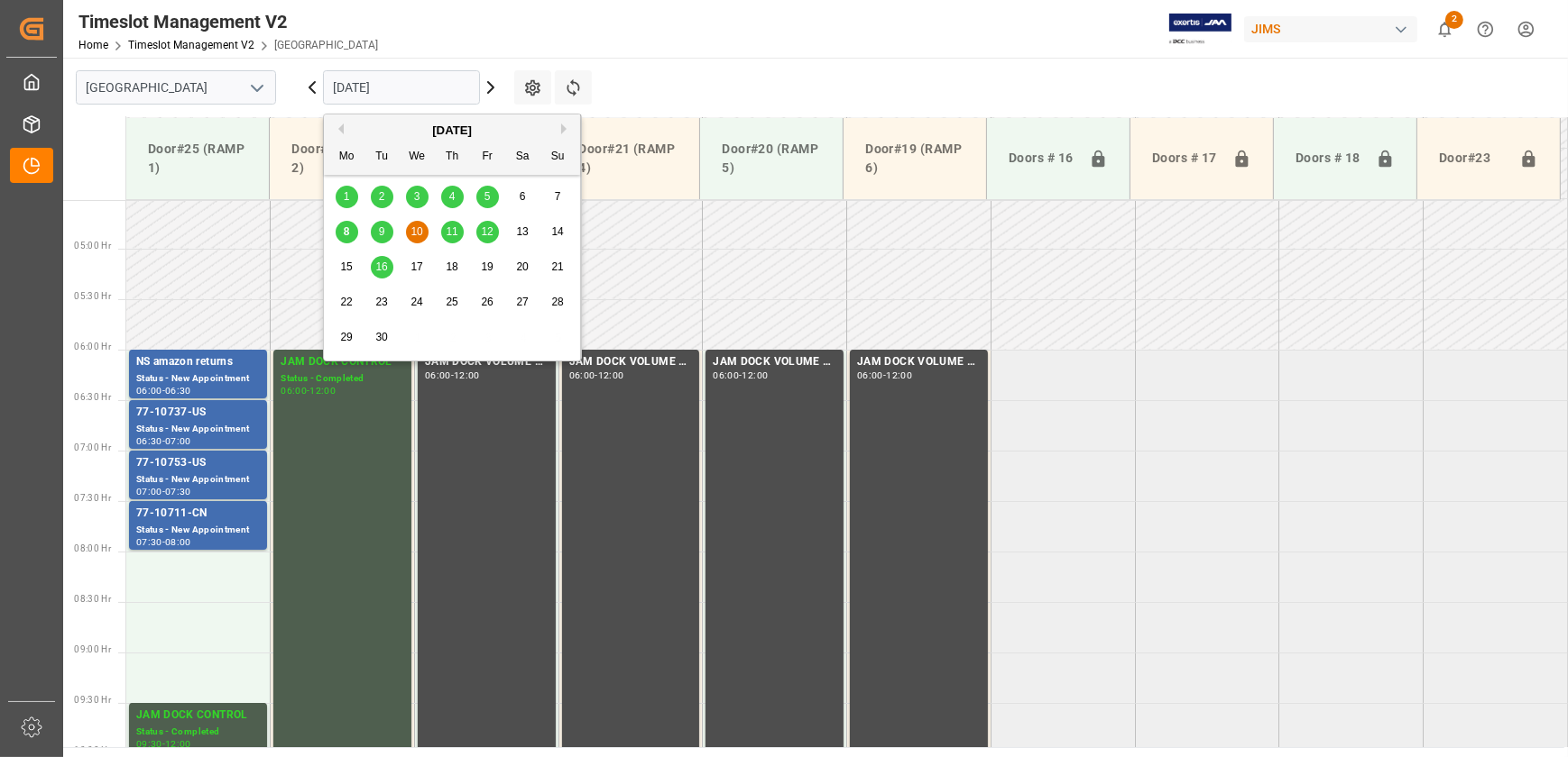
click at [312, 95] on icon at bounding box center [312, 87] width 22 height 22
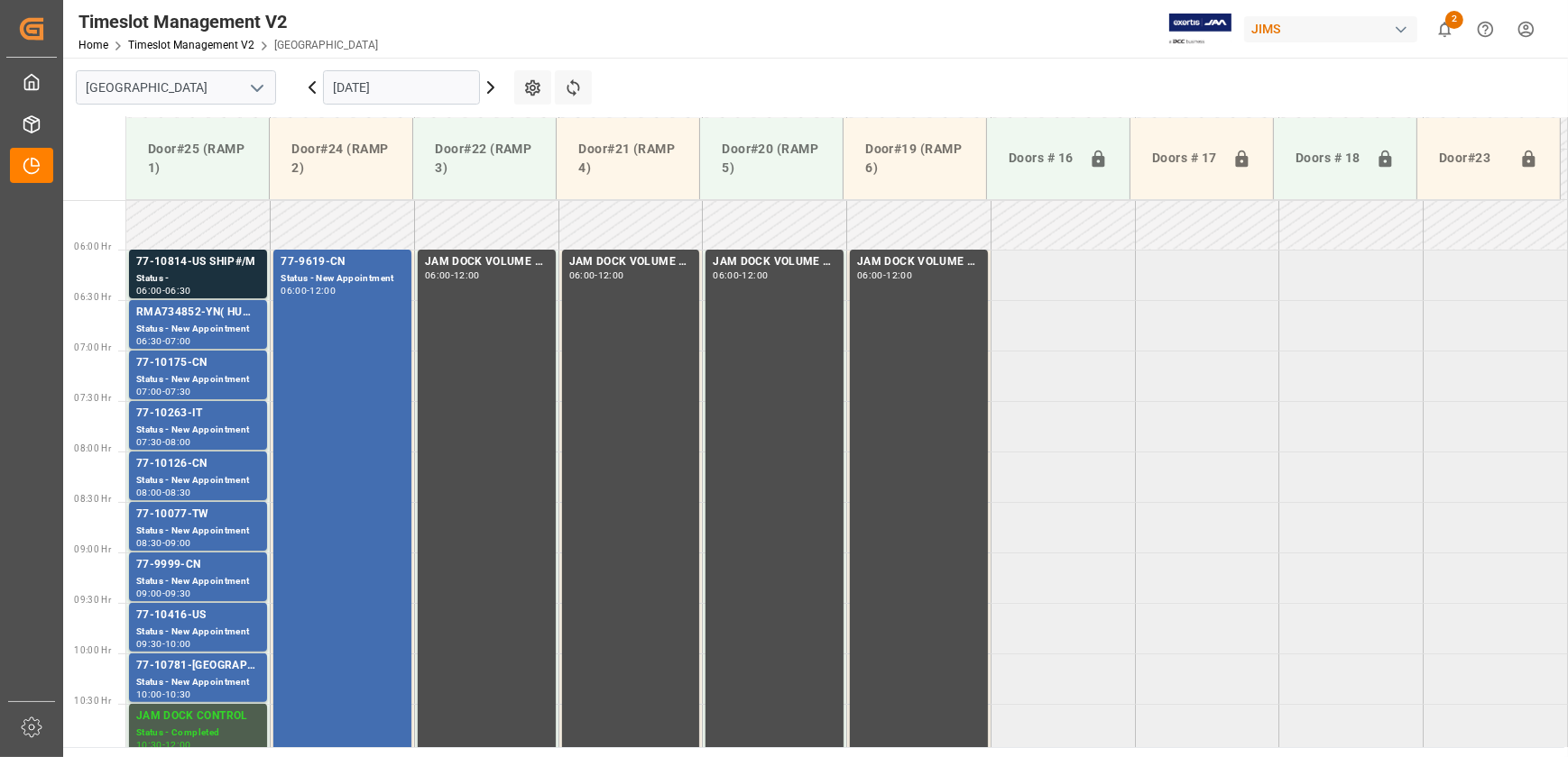
scroll to position [292, 0]
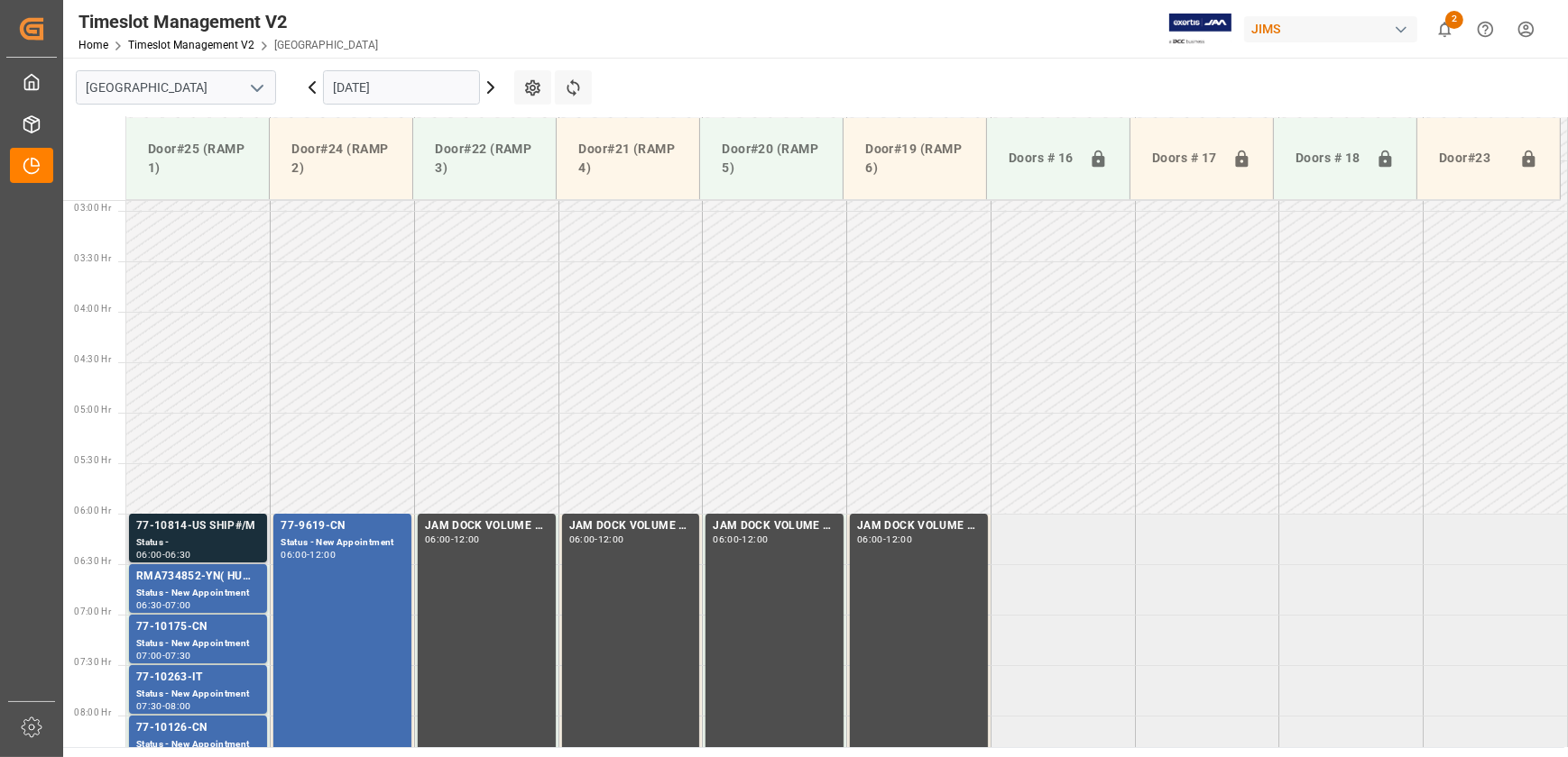
click at [190, 533] on div "77-10814-US SHIP#/M" at bounding box center [198, 526] width 123 height 18
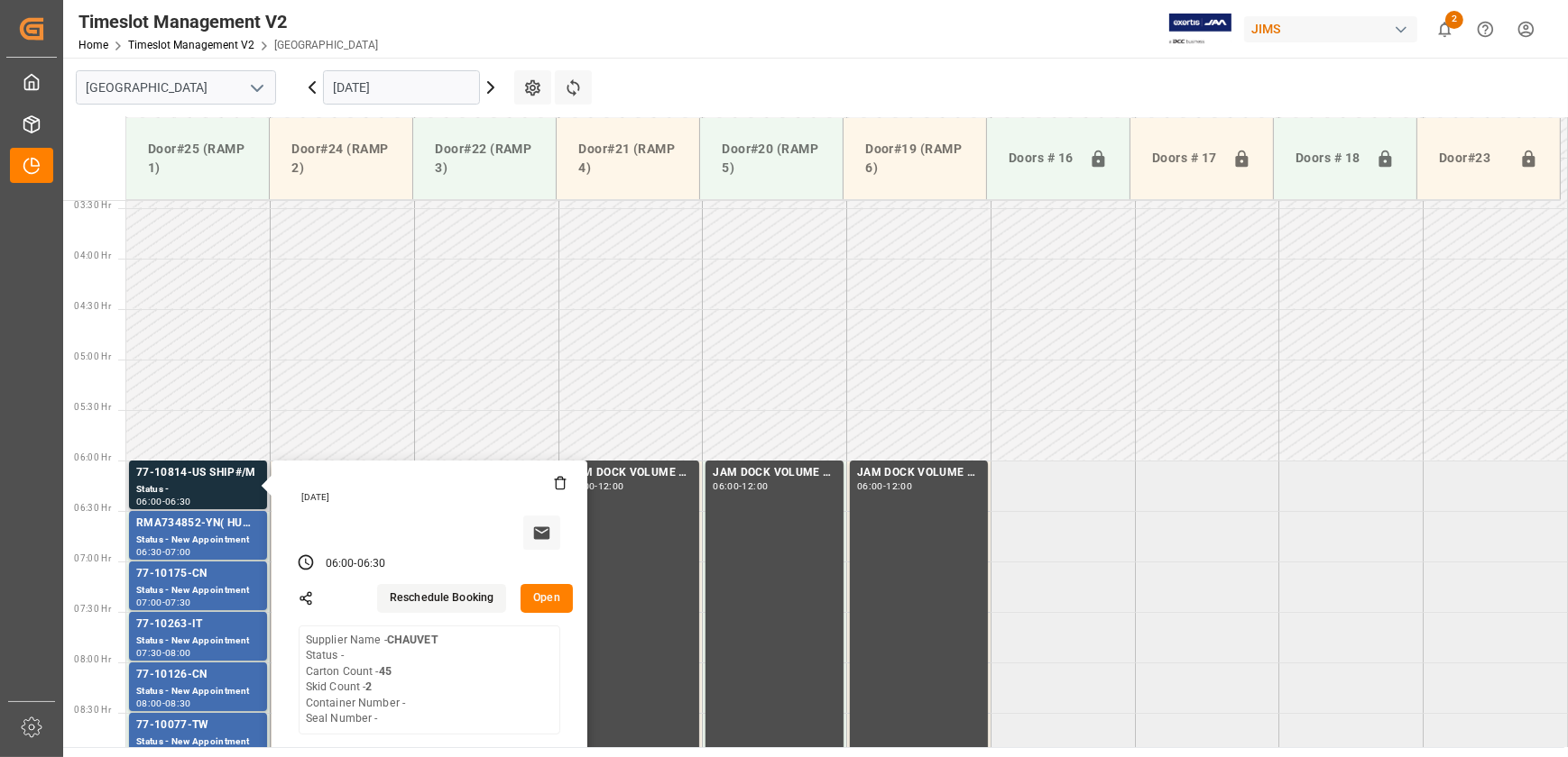
scroll to position [374, 0]
